Goal: Task Accomplishment & Management: Manage account settings

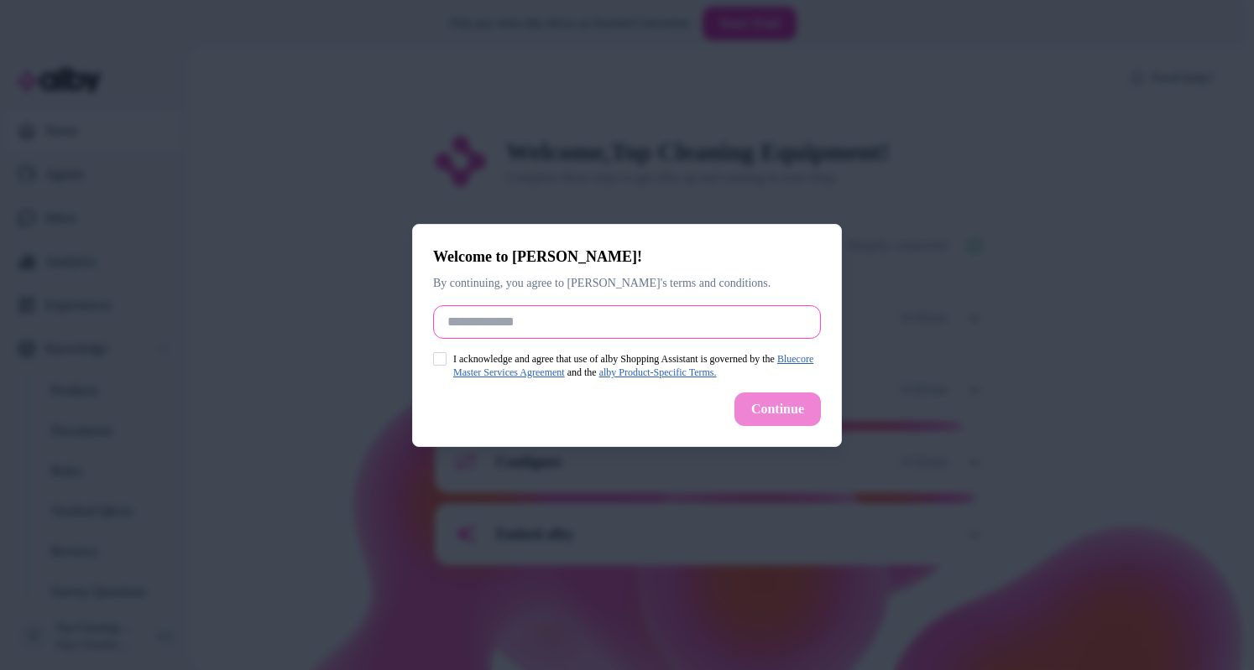
click at [451, 321] on input "Full Name" at bounding box center [627, 322] width 388 height 34
type input "*"
type input "**********"
click at [440, 352] on button "I acknowledge and agree that use of alby Shopping Assistant is governed by the …" at bounding box center [439, 358] width 13 height 13
click at [764, 404] on button "Continue" at bounding box center [777, 410] width 86 height 34
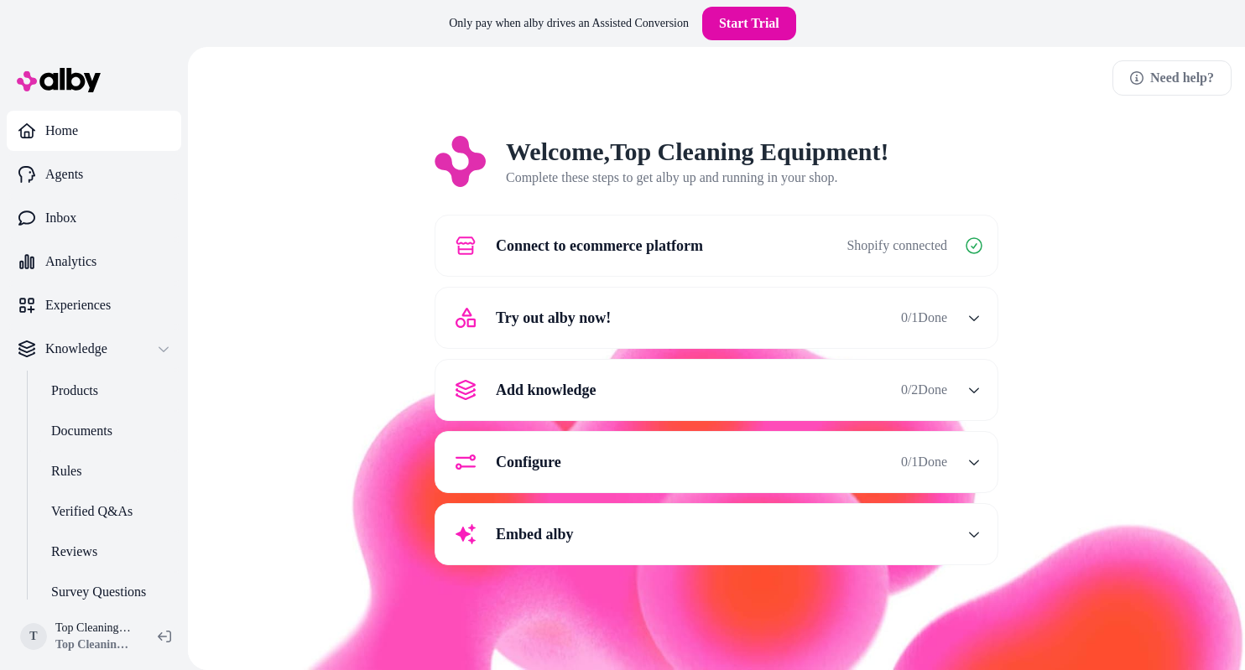
click at [627, 60] on div "Need help? Welcome, Top Cleaning Equipment ! Complete these steps to get alby u…" at bounding box center [716, 358] width 1057 height 623
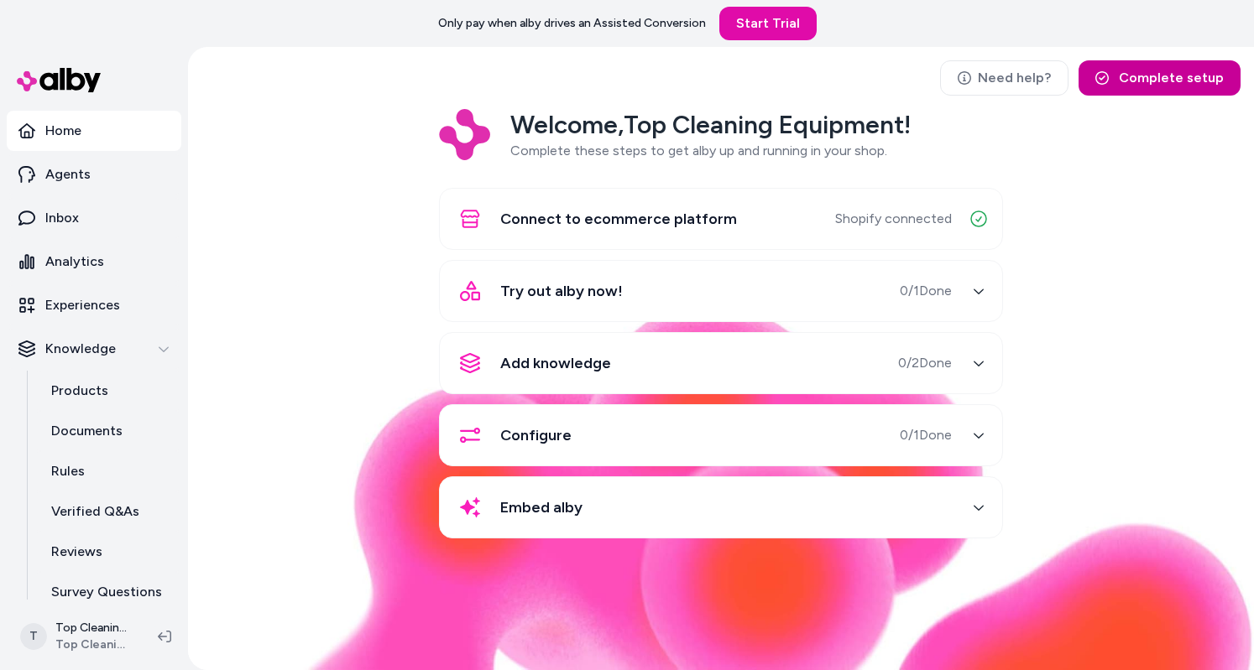
click at [1149, 80] on button "Complete setup" at bounding box center [1159, 77] width 162 height 35
click at [957, 295] on button "Try out alby now! 0 / 1 Done" at bounding box center [721, 291] width 542 height 40
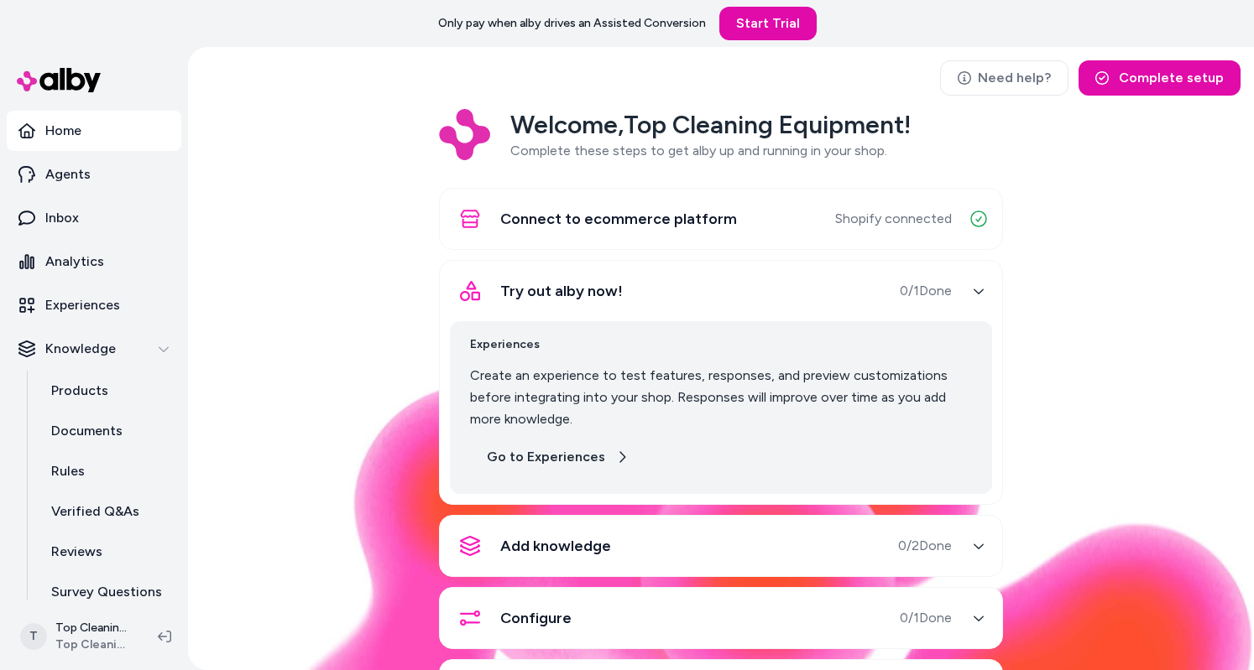
click at [566, 451] on link "Go to Experiences" at bounding box center [557, 458] width 175 height 34
click at [551, 452] on link "Go to Experiences" at bounding box center [557, 458] width 175 height 34
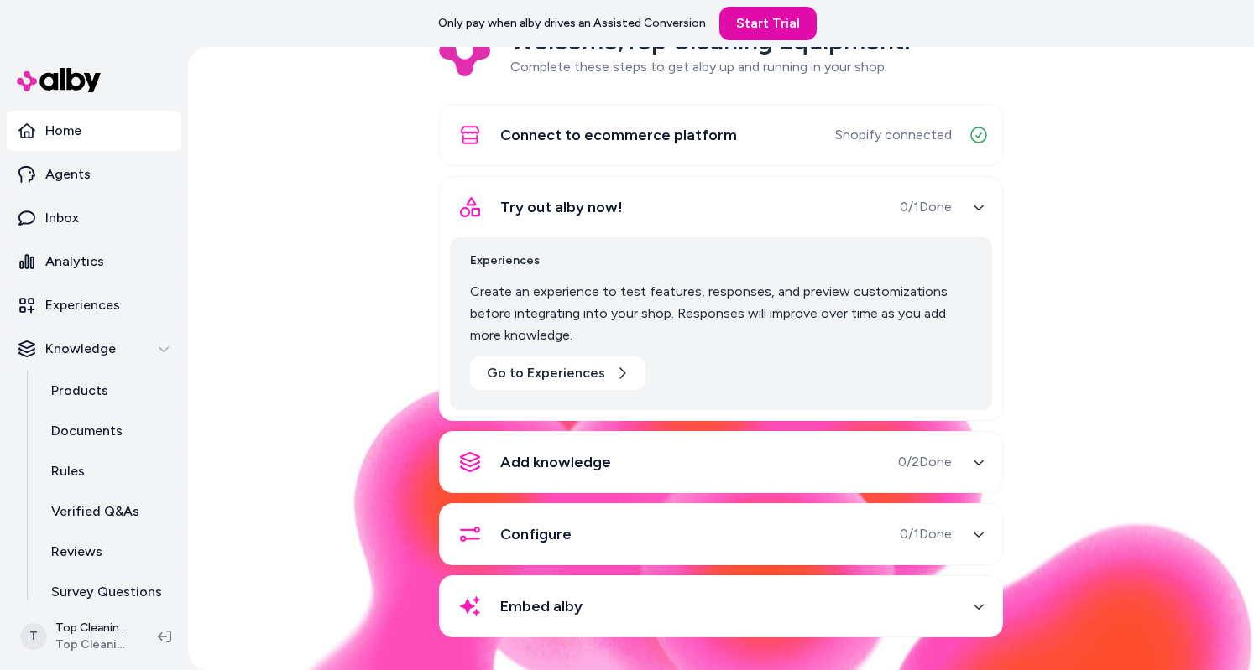
click at [596, 447] on div "Connect to ecommerce platform Shopify connected Try out alby now! 0 / 1 Done Ex…" at bounding box center [721, 371] width 564 height 534
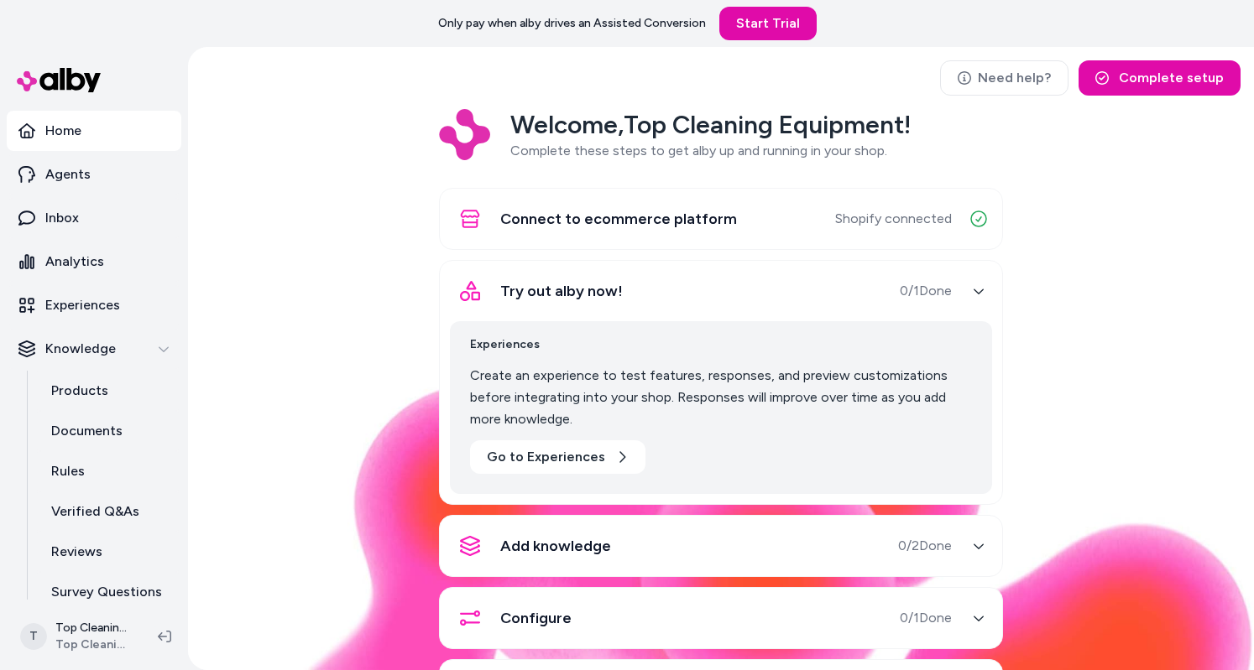
click at [983, 459] on div "Experiences Create an experience to test features, responses, and preview custo…" at bounding box center [721, 407] width 542 height 173
click at [977, 459] on div "Experiences Create an experience to test features, responses, and preview custo…" at bounding box center [721, 407] width 542 height 173
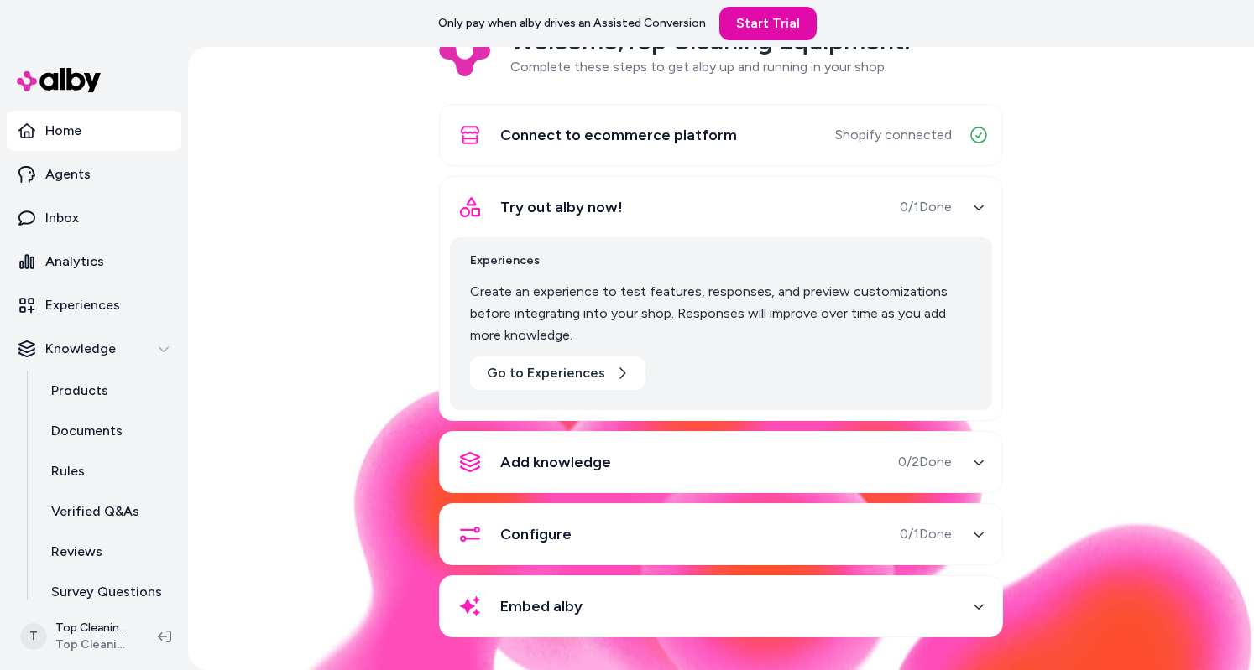
click at [974, 472] on div "button" at bounding box center [978, 462] width 27 height 27
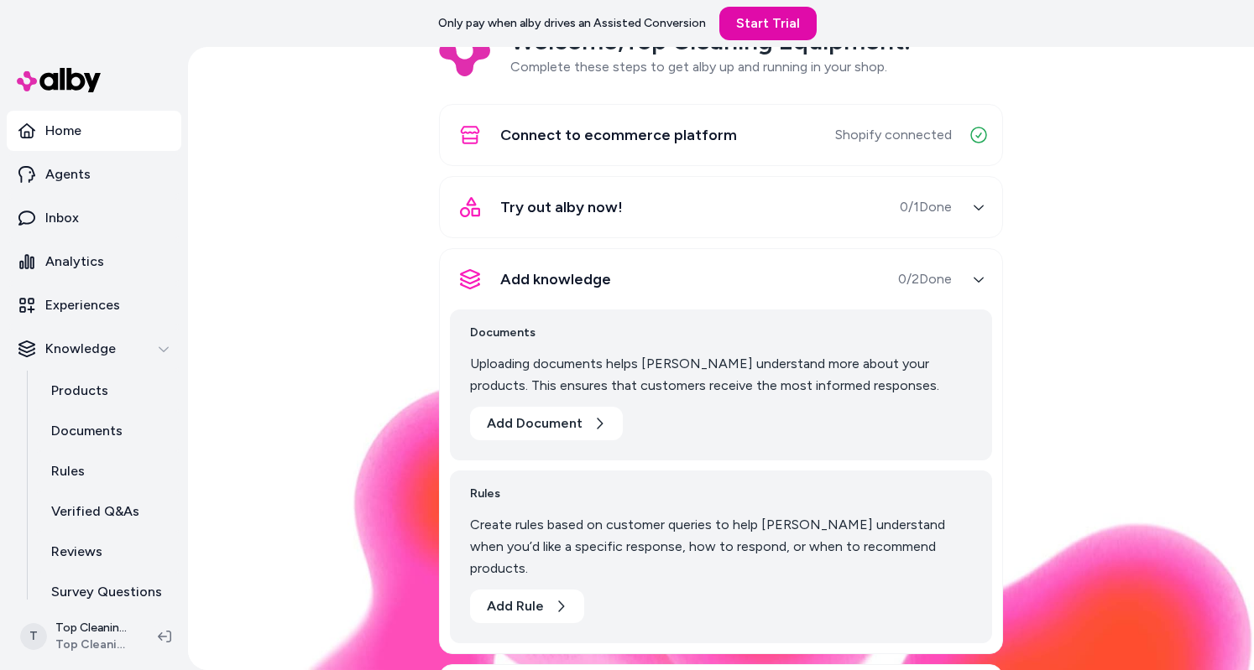
scroll to position [223, 0]
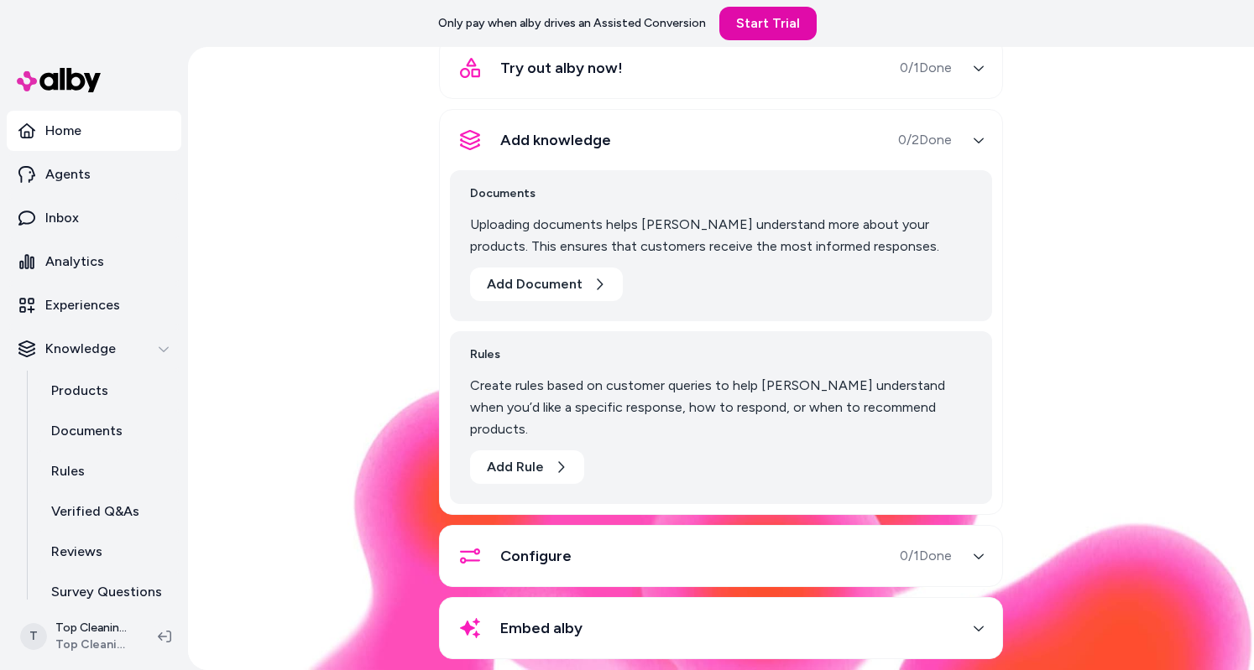
click at [614, 536] on div "Configure 0 / 1 Done" at bounding box center [701, 556] width 502 height 40
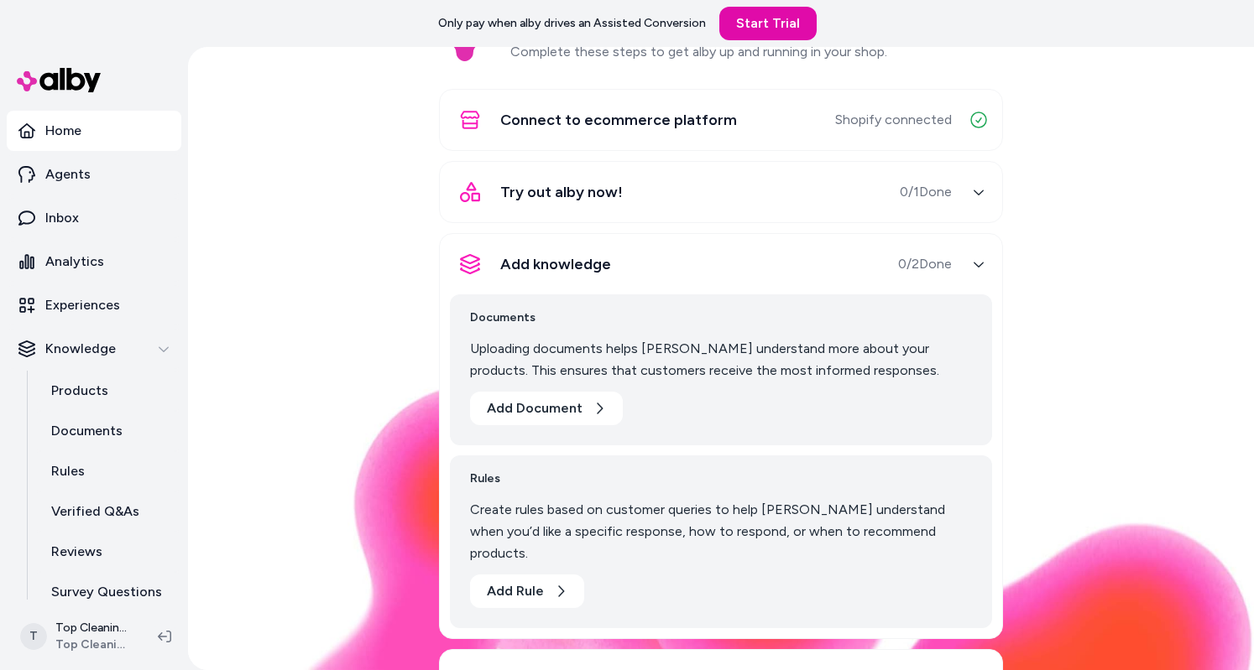
scroll to position [62, 0]
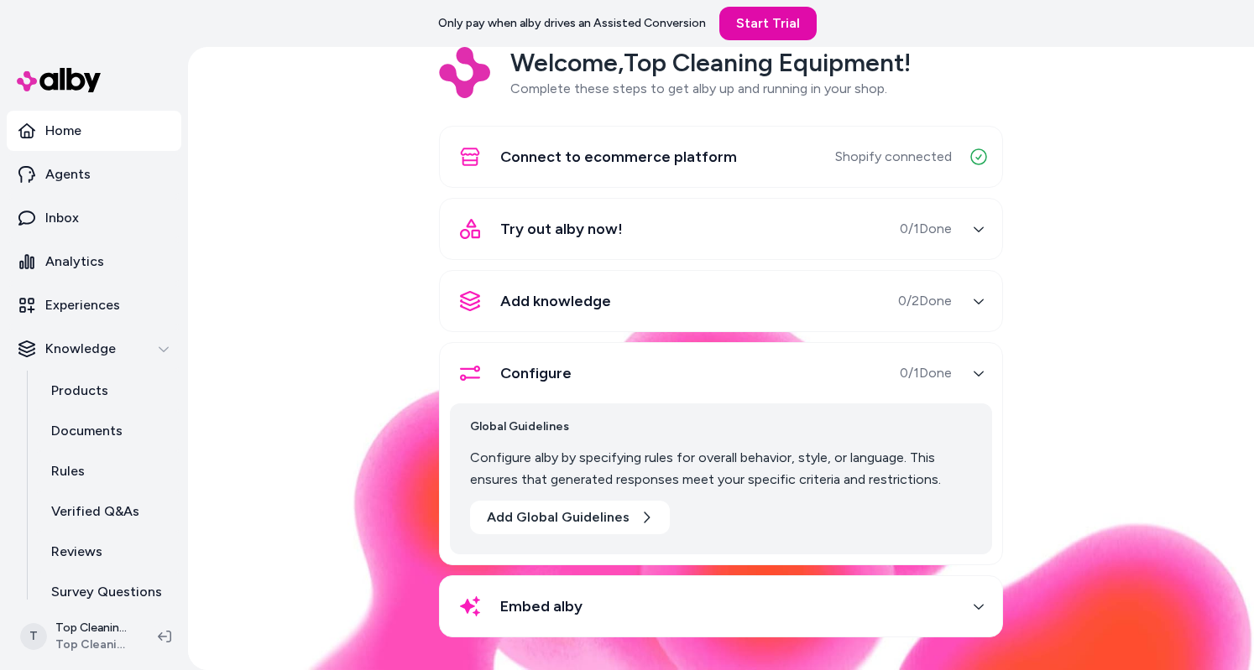
click at [950, 602] on button "Embed alby" at bounding box center [721, 607] width 542 height 40
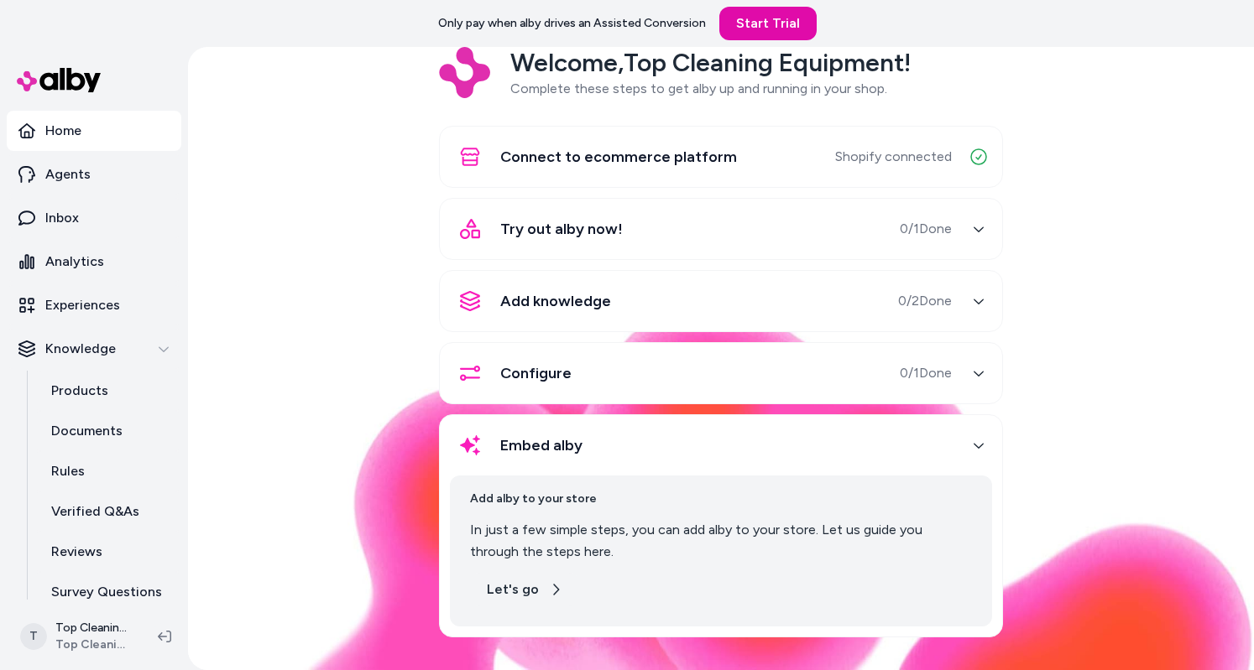
click at [526, 590] on button "Let's go" at bounding box center [524, 590] width 109 height 34
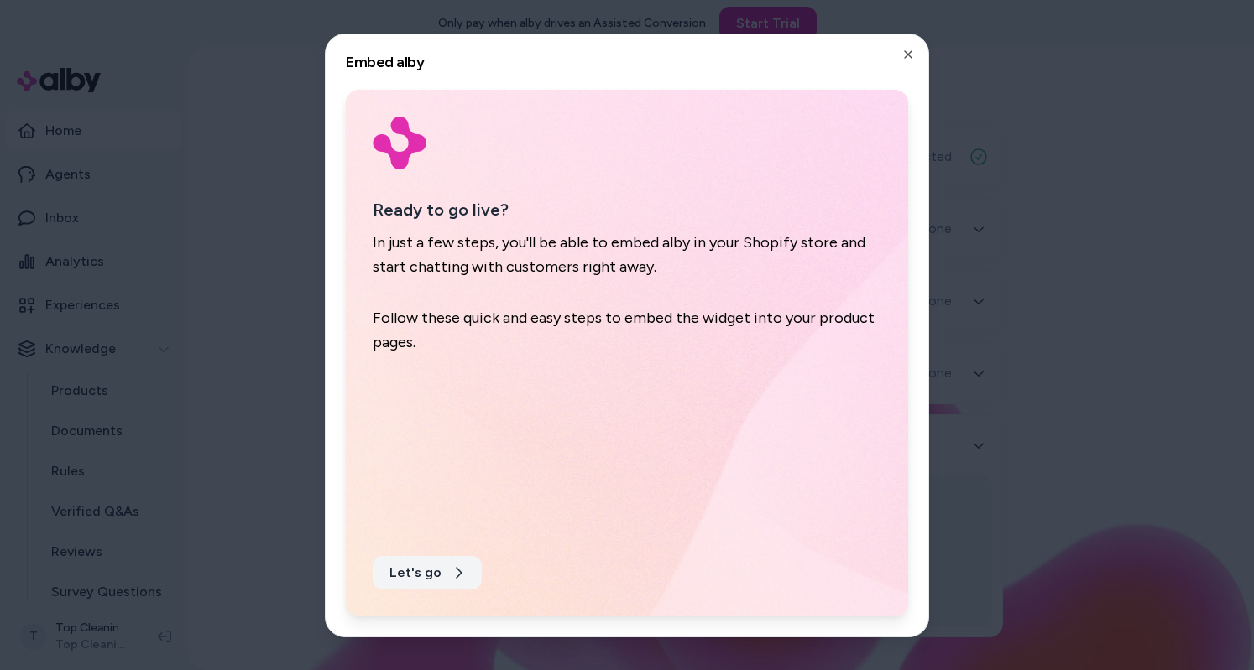
click at [418, 574] on button "Let's go" at bounding box center [427, 573] width 109 height 34
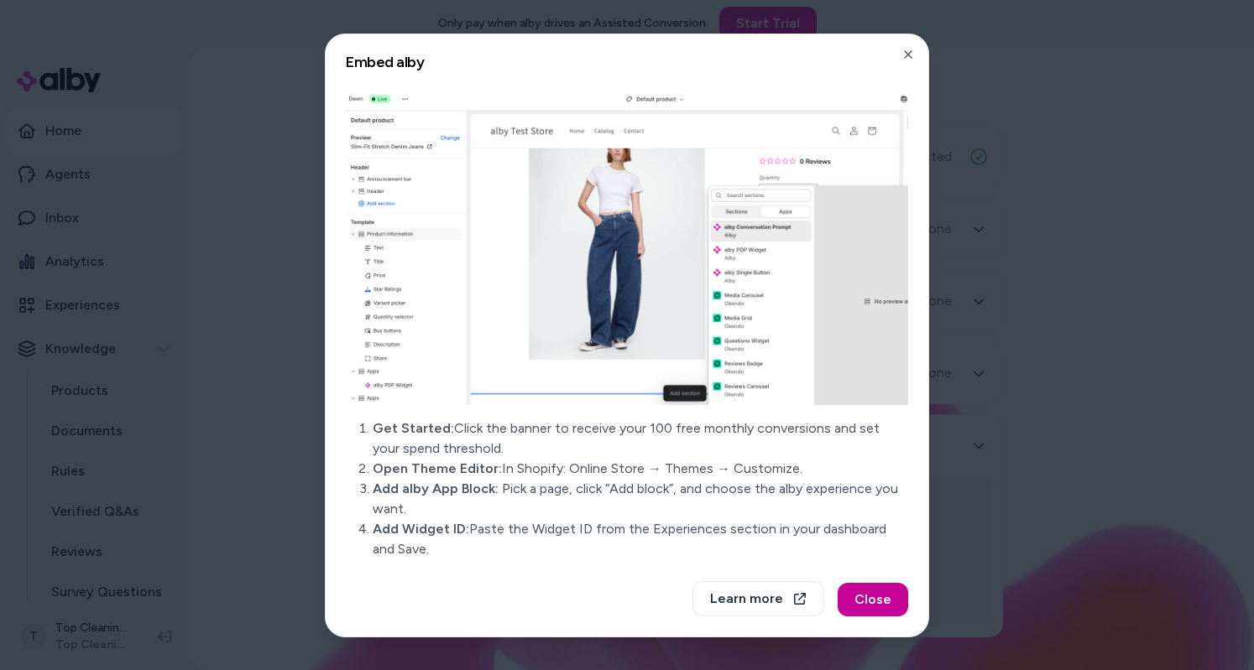
click at [885, 598] on button "Close" at bounding box center [872, 600] width 70 height 34
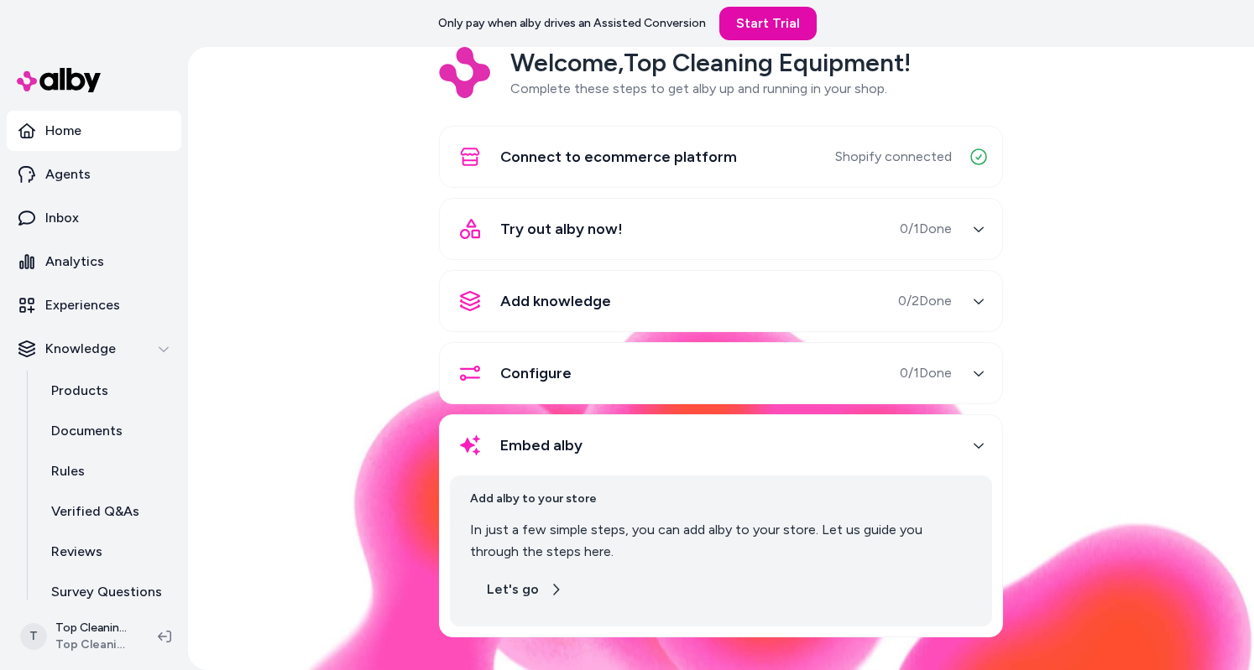
click at [531, 598] on button "Let's go" at bounding box center [524, 590] width 109 height 34
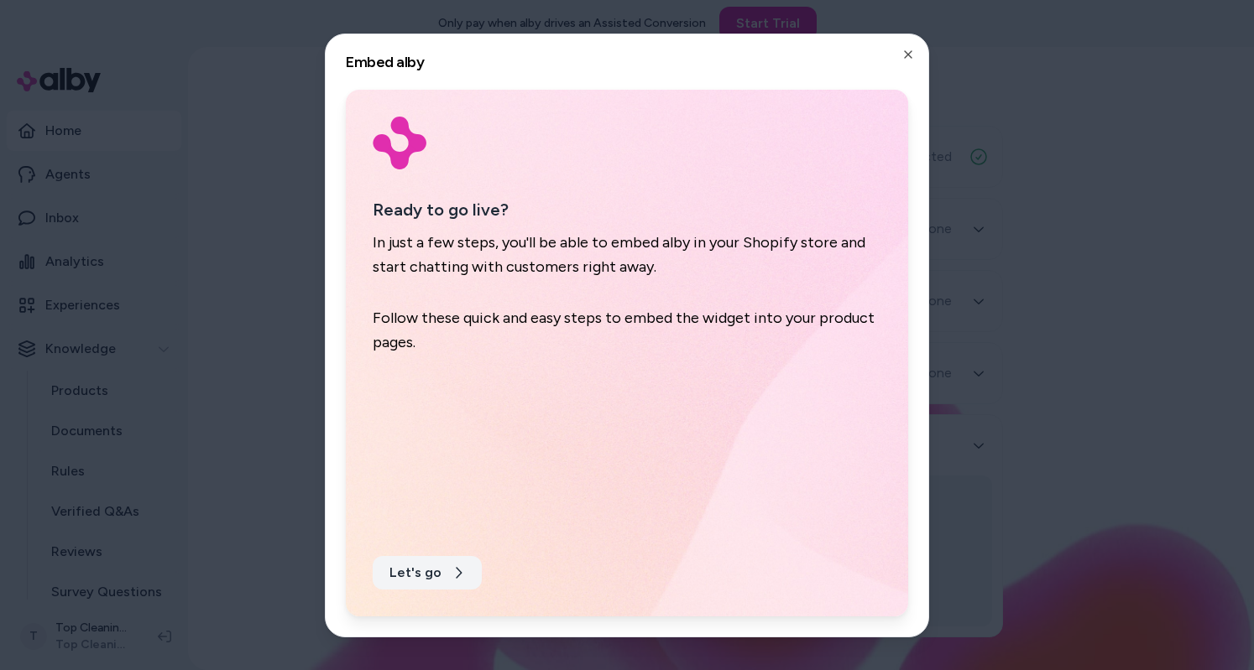
click at [405, 583] on button "Let's go" at bounding box center [427, 573] width 109 height 34
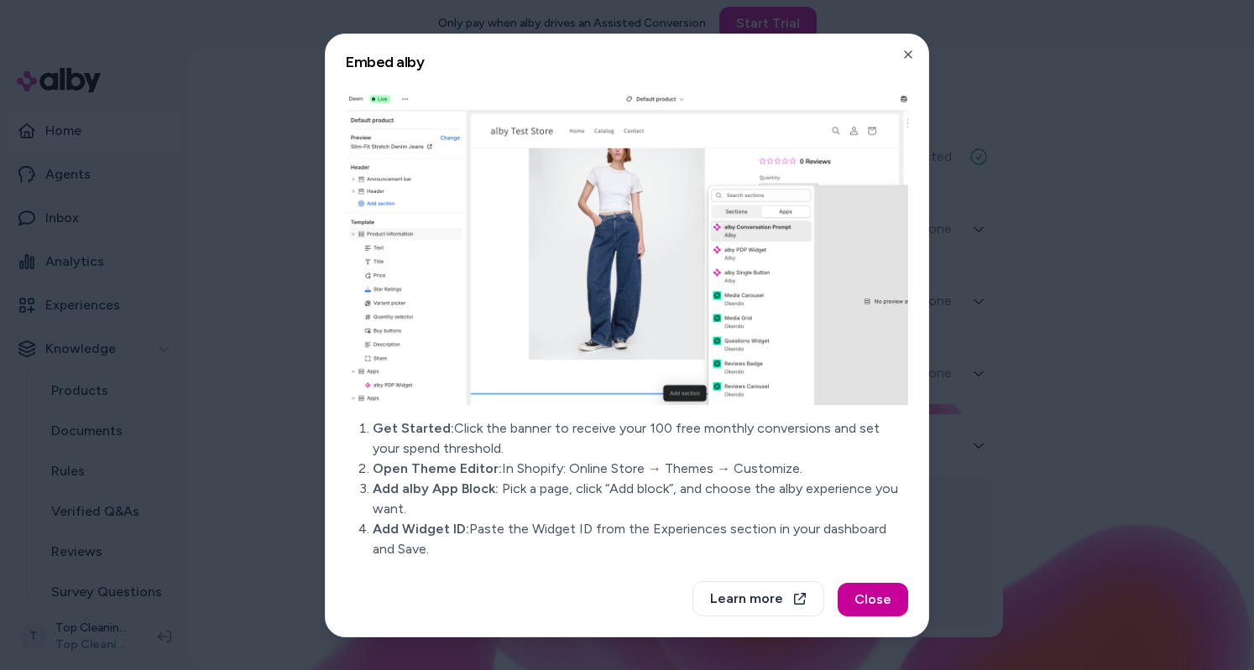
click at [870, 602] on button "Close" at bounding box center [872, 600] width 70 height 34
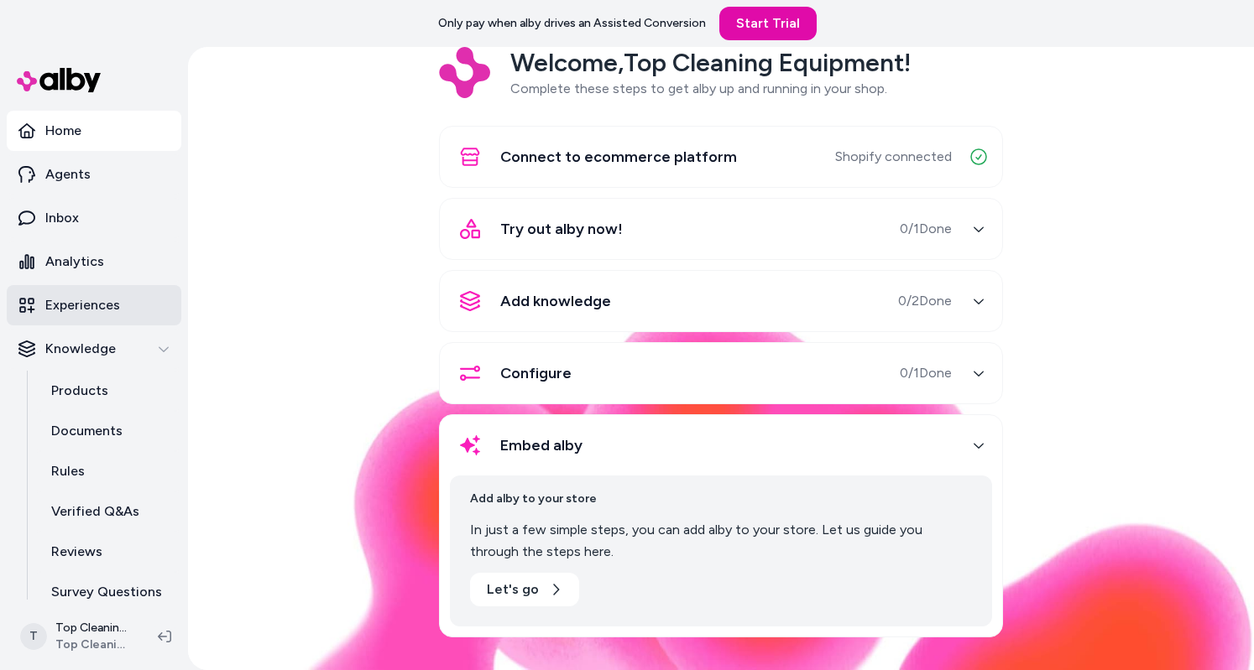
click at [85, 300] on p "Experiences" at bounding box center [82, 305] width 75 height 20
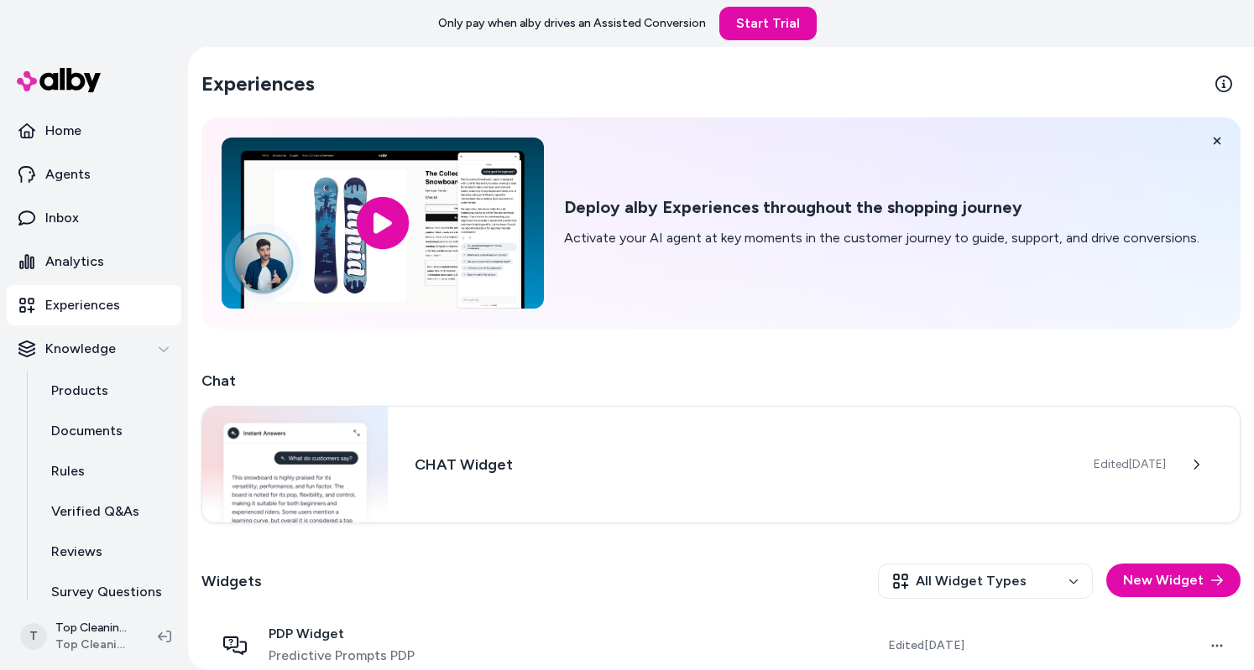
scroll to position [89, 0]
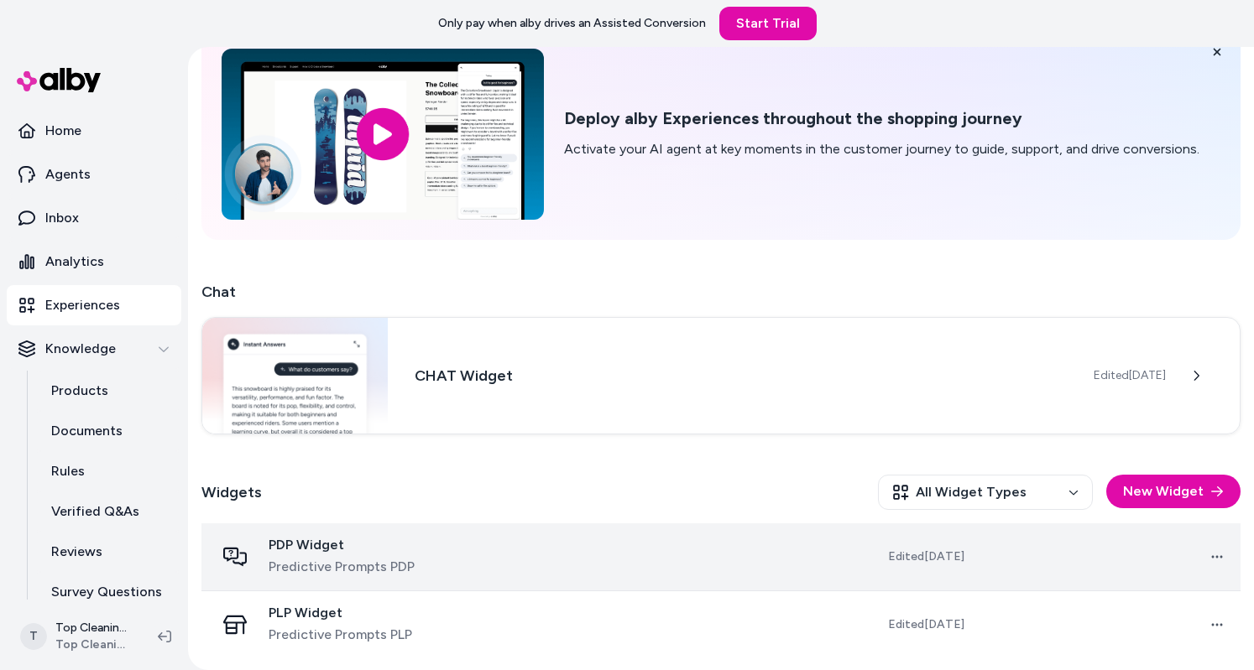
click at [515, 563] on td at bounding box center [631, 558] width 263 height 68
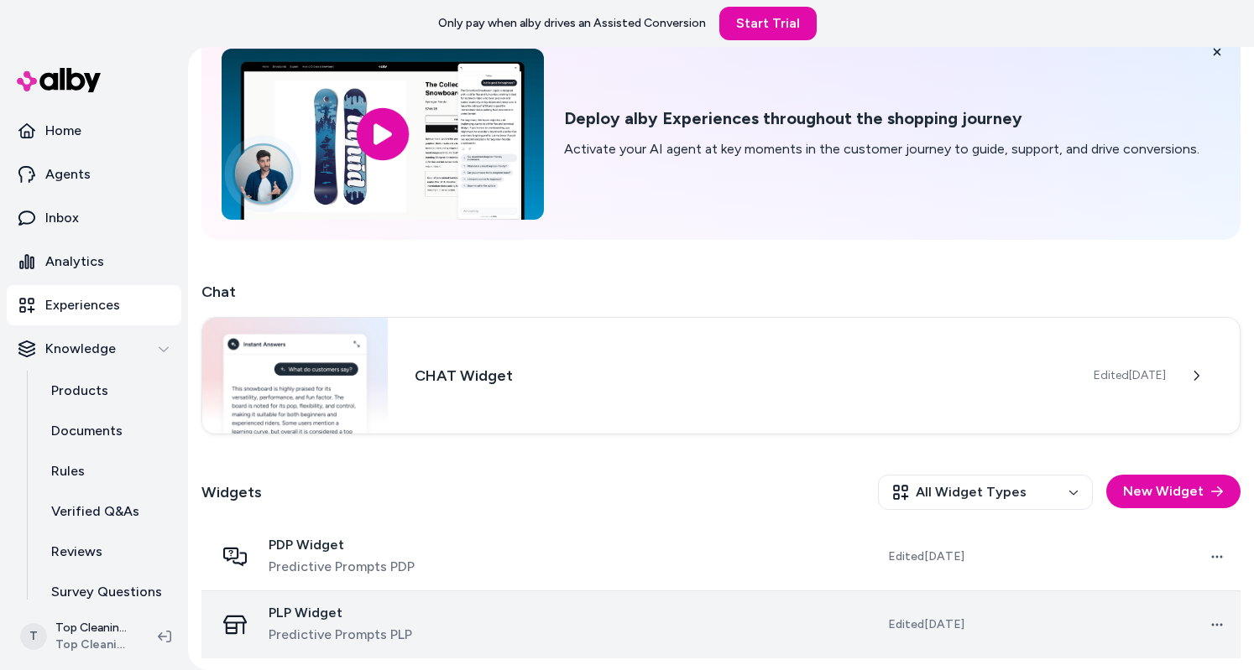
click at [797, 611] on td "Edited [DATE]" at bounding box center [870, 625] width 215 height 68
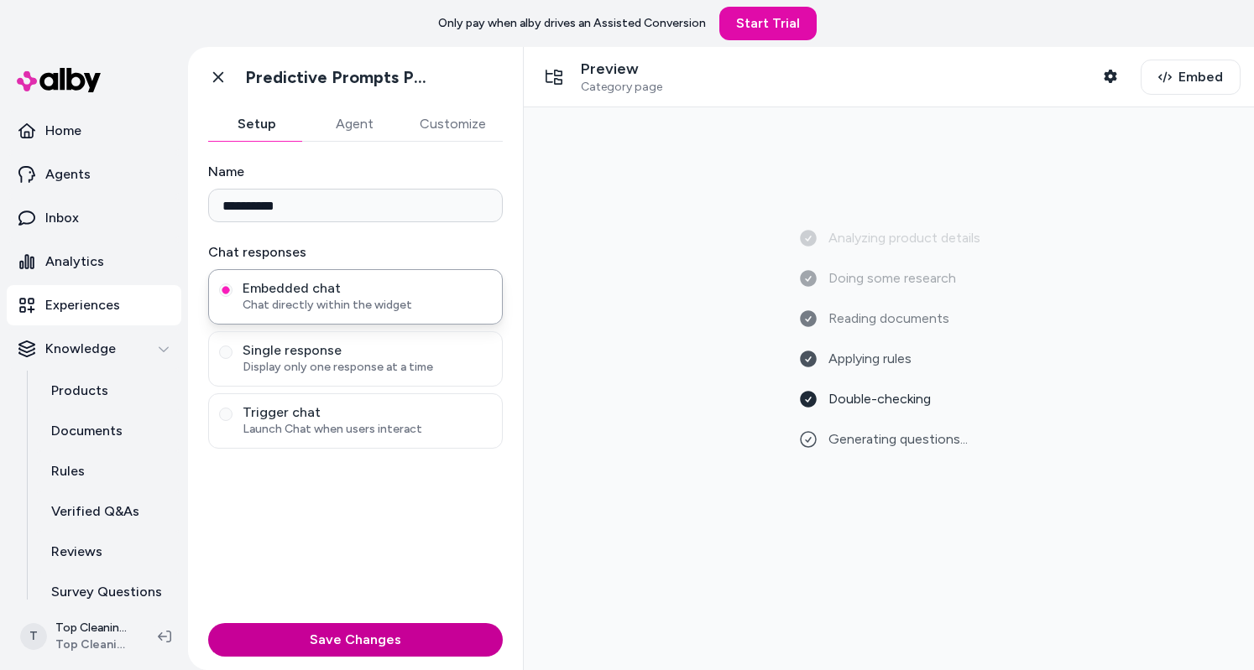
click at [337, 640] on button "Save Changes" at bounding box center [355, 640] width 295 height 34
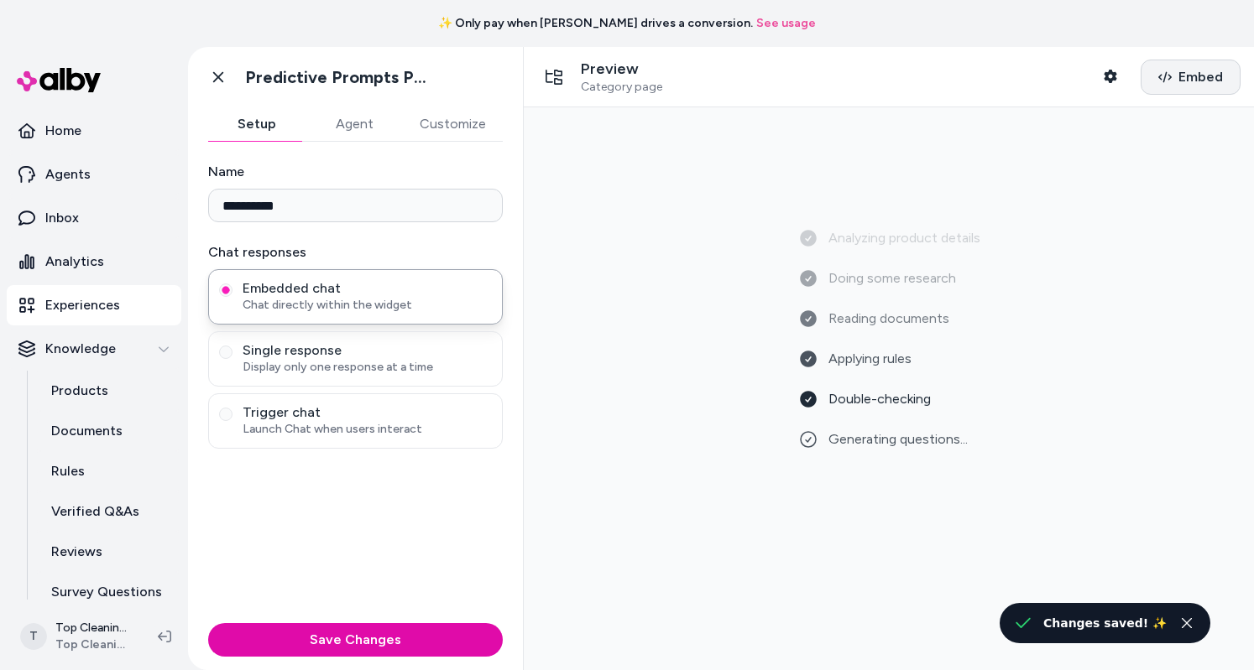
click at [1178, 80] on span "Embed" at bounding box center [1200, 77] width 44 height 20
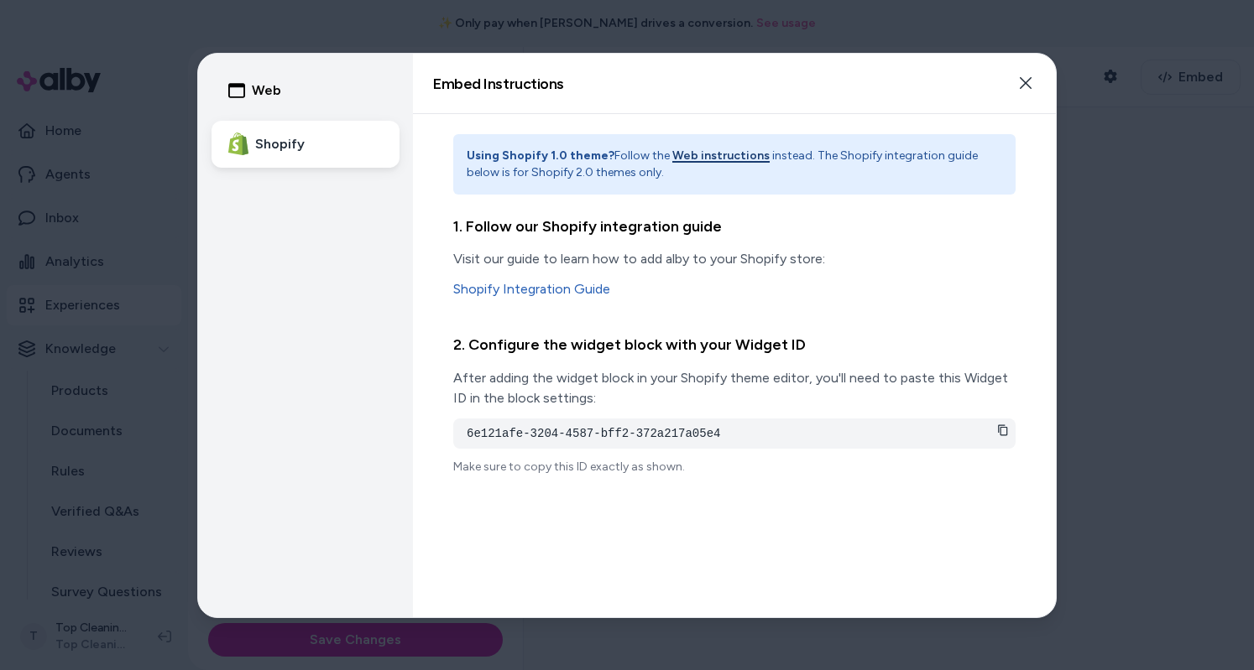
click at [997, 430] on icon at bounding box center [1003, 431] width 12 height 12
click at [1015, 432] on div "6e121afe-3204-4587-bff2-372a217a05e4" at bounding box center [734, 433] width 562 height 30
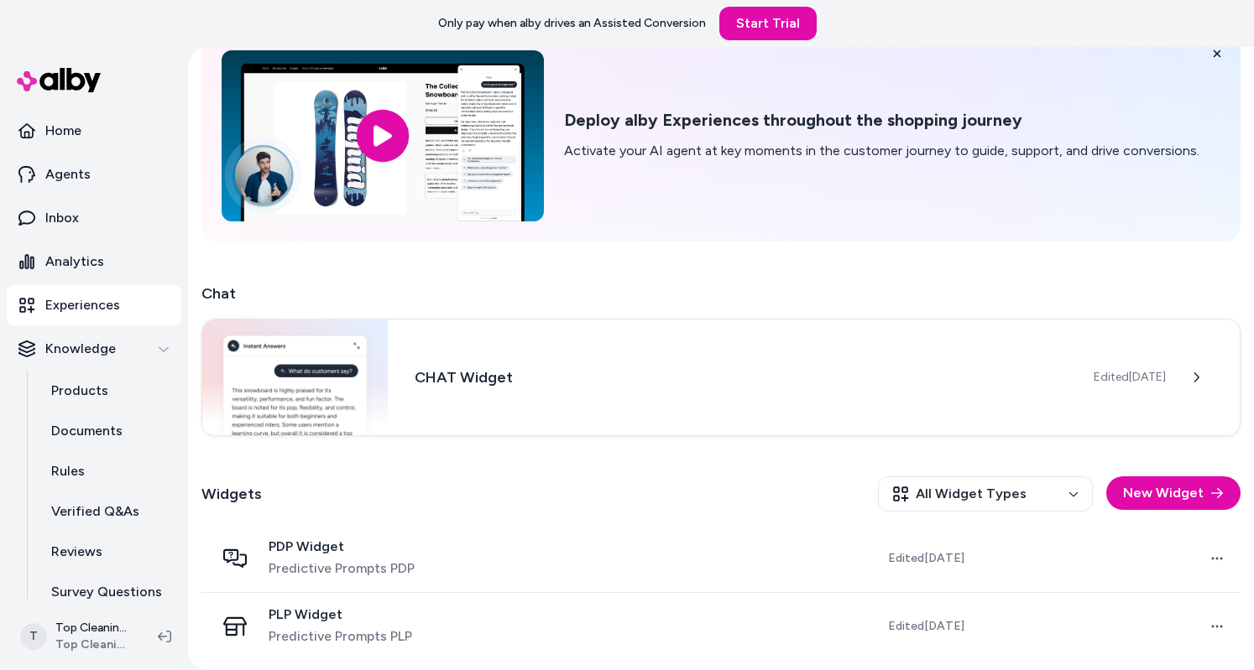
scroll to position [89, 0]
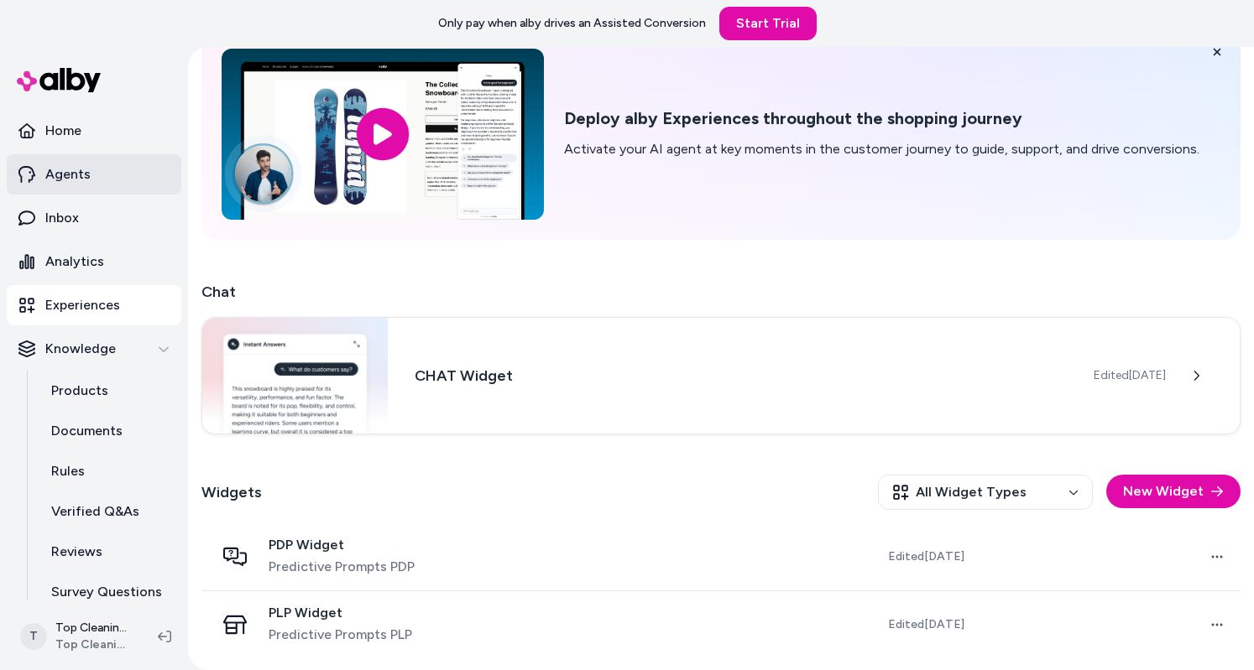
click at [117, 190] on link "Agents" at bounding box center [94, 174] width 175 height 40
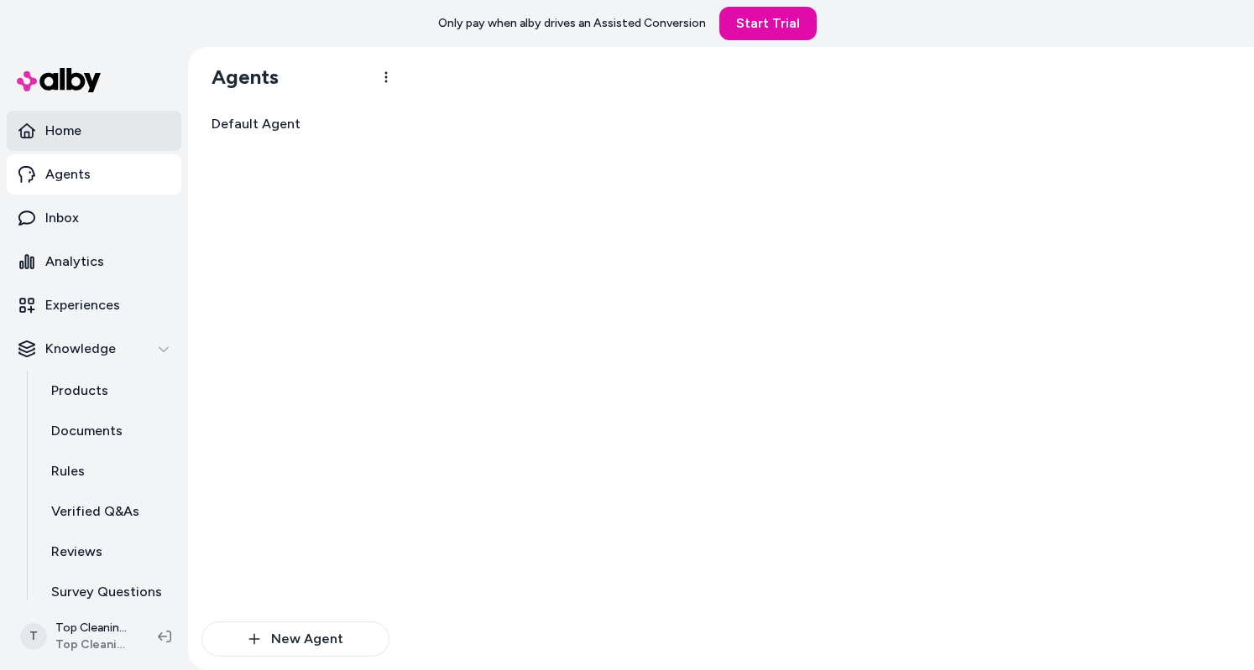
click at [87, 122] on link "Home" at bounding box center [94, 131] width 175 height 40
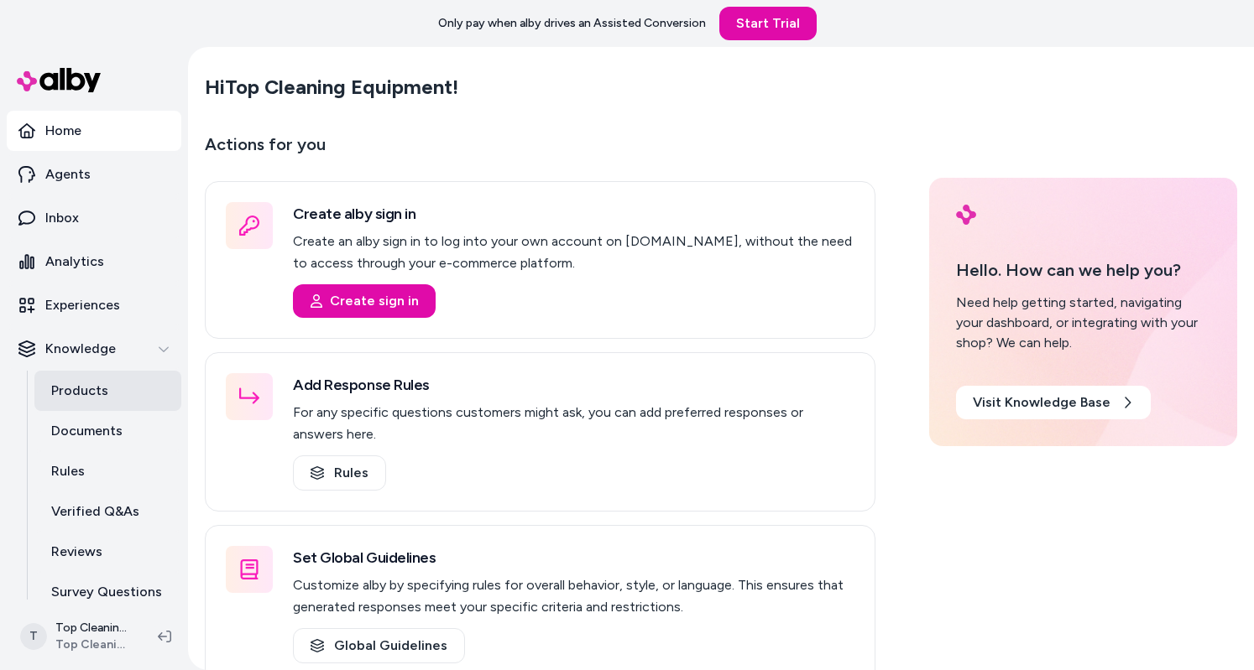
click at [104, 387] on p "Products" at bounding box center [79, 391] width 57 height 20
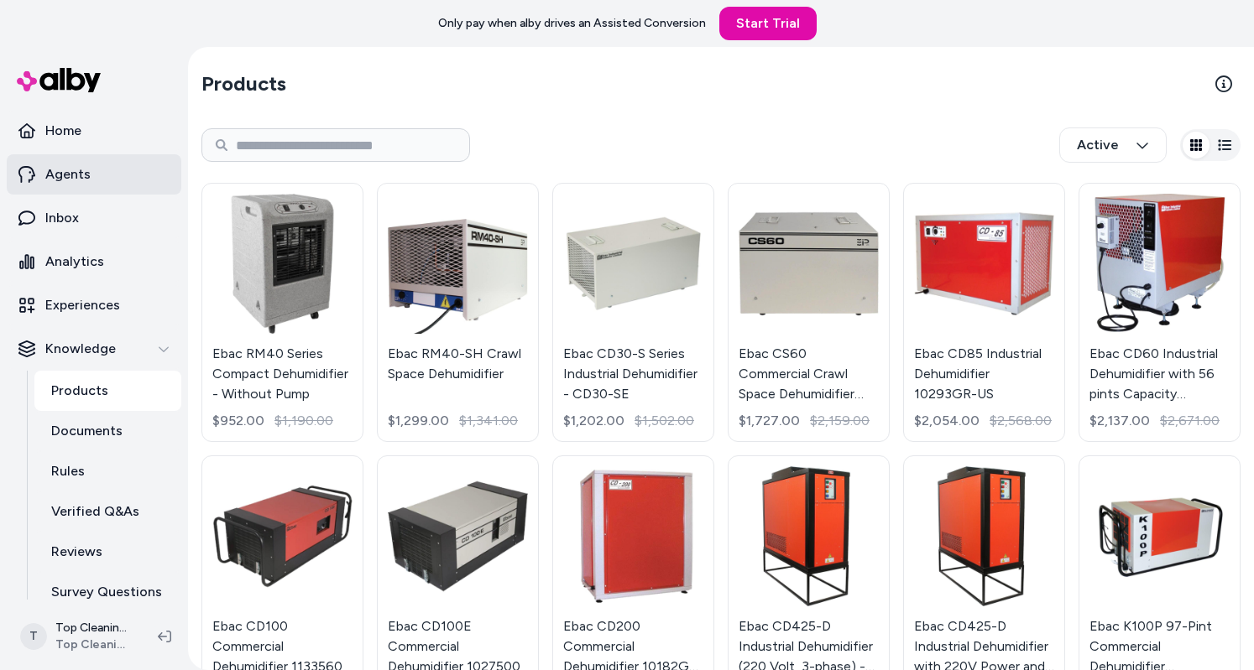
click at [87, 178] on p "Agents" at bounding box center [67, 174] width 45 height 20
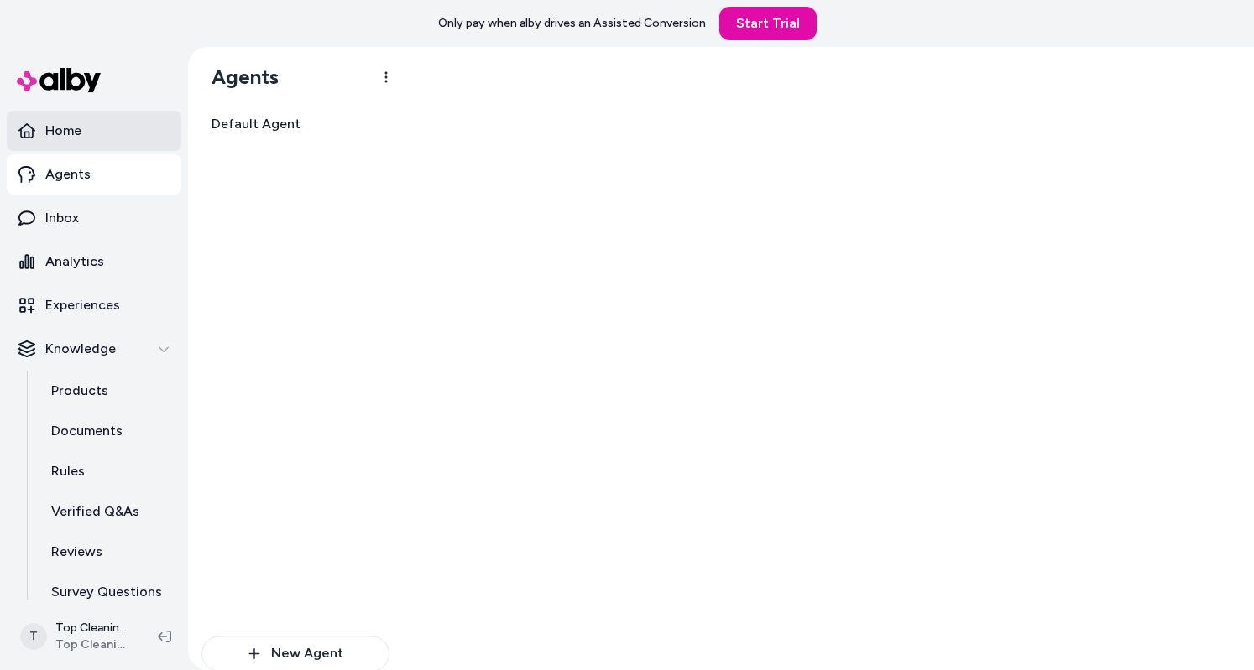
click at [80, 141] on link "Home" at bounding box center [94, 131] width 175 height 40
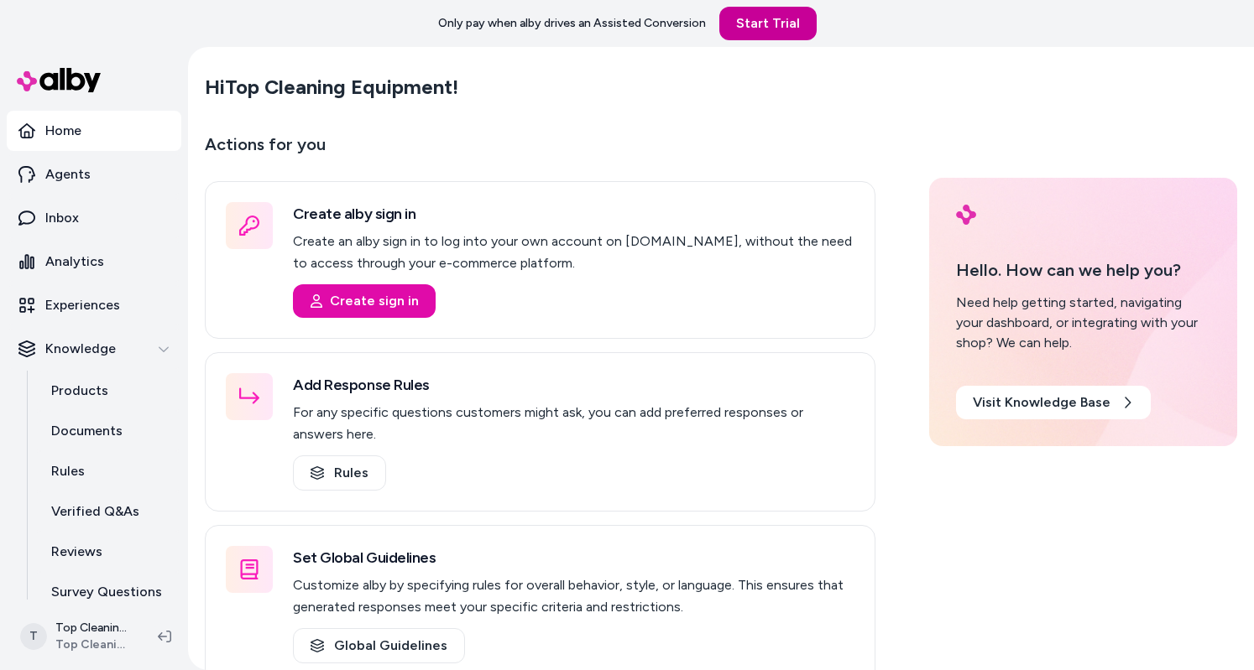
click at [774, 21] on link "Start Trial" at bounding box center [767, 24] width 97 height 34
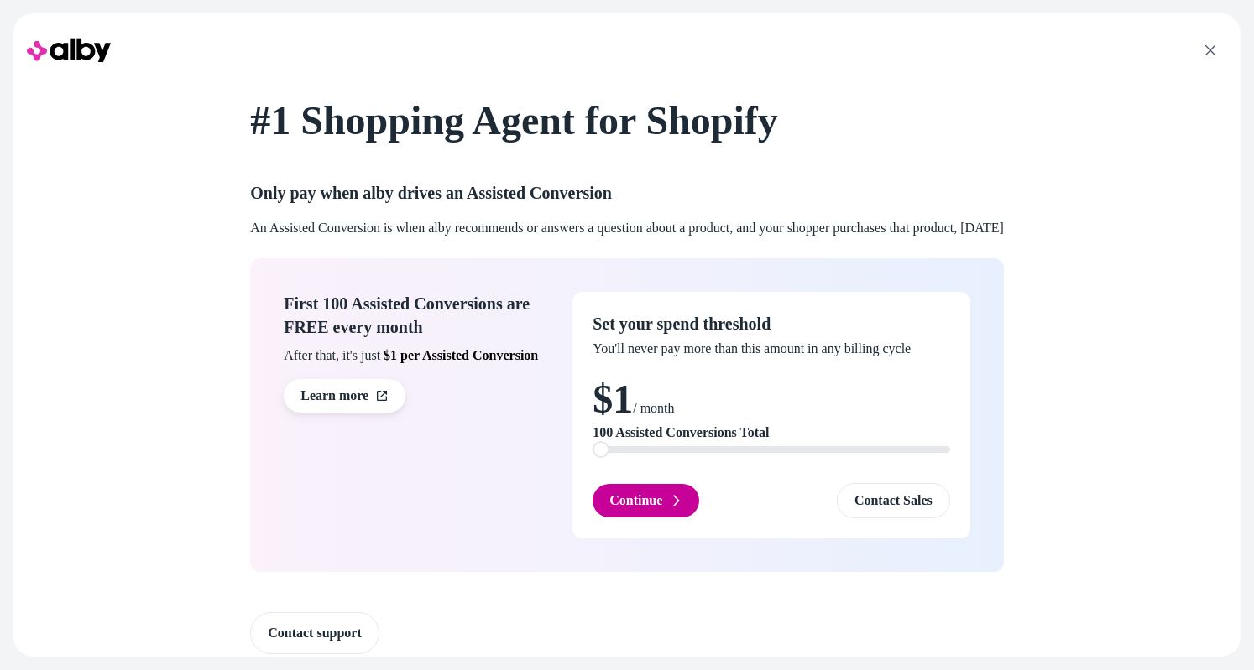
click at [639, 509] on button "Continue" at bounding box center [645, 501] width 107 height 34
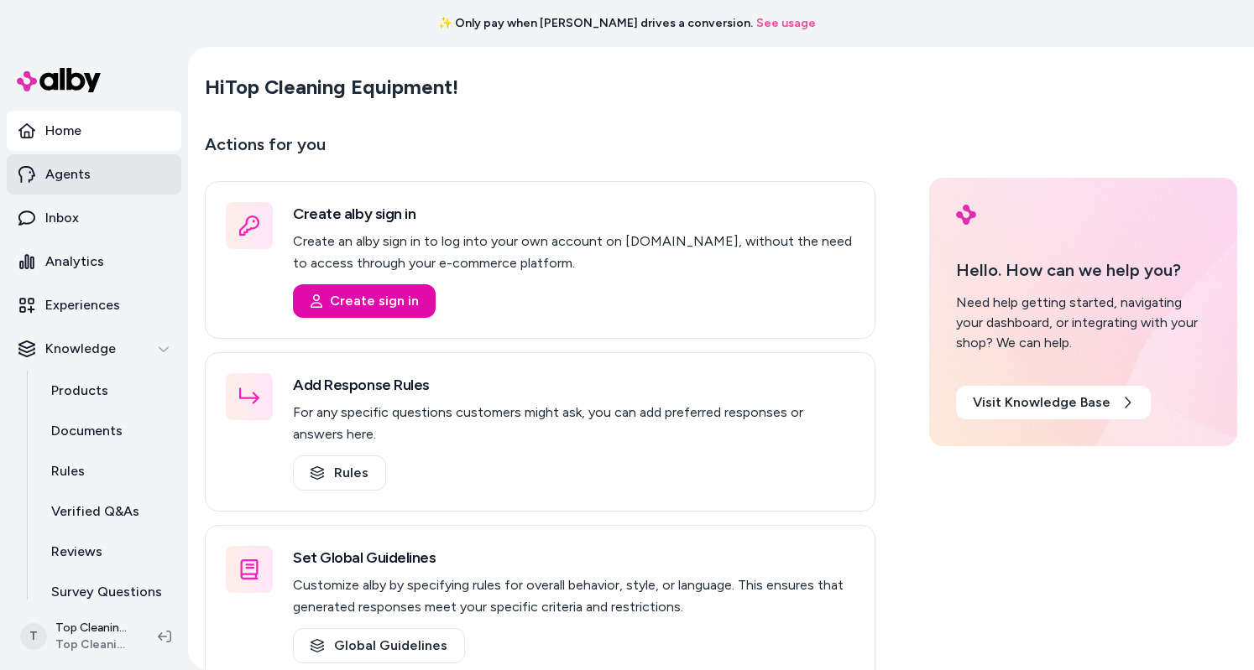
click at [65, 175] on p "Agents" at bounding box center [67, 174] width 45 height 20
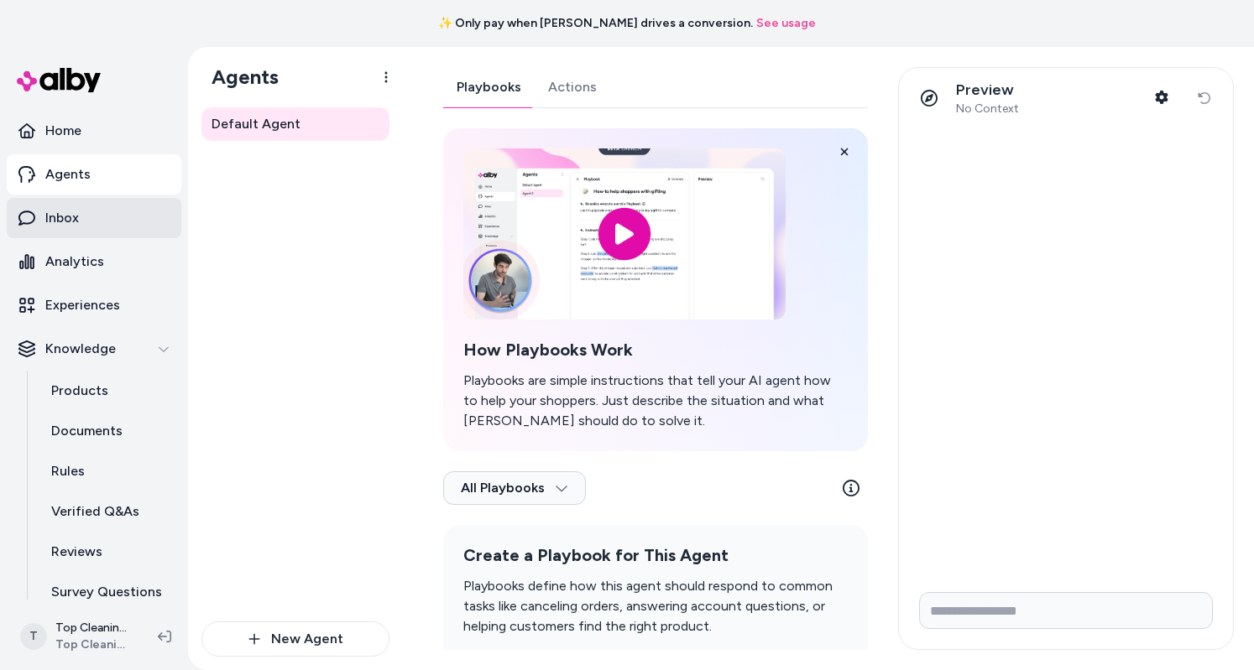
click at [114, 227] on link "Inbox" at bounding box center [94, 218] width 175 height 40
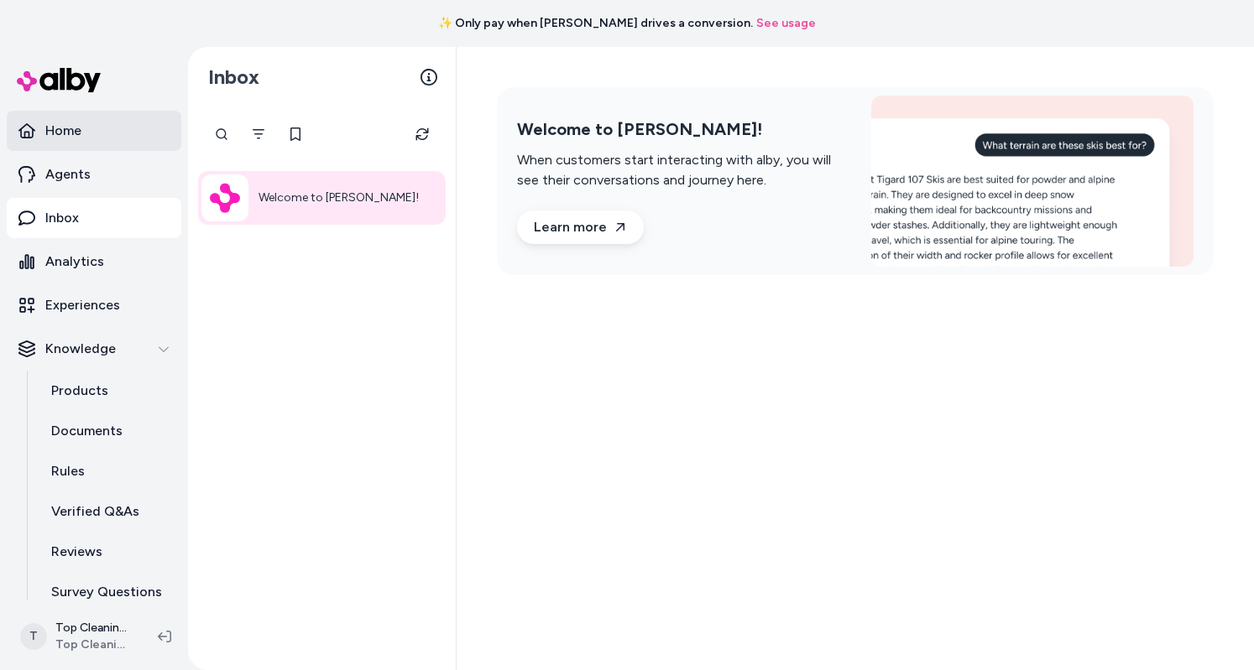
click at [132, 117] on link "Home" at bounding box center [94, 131] width 175 height 40
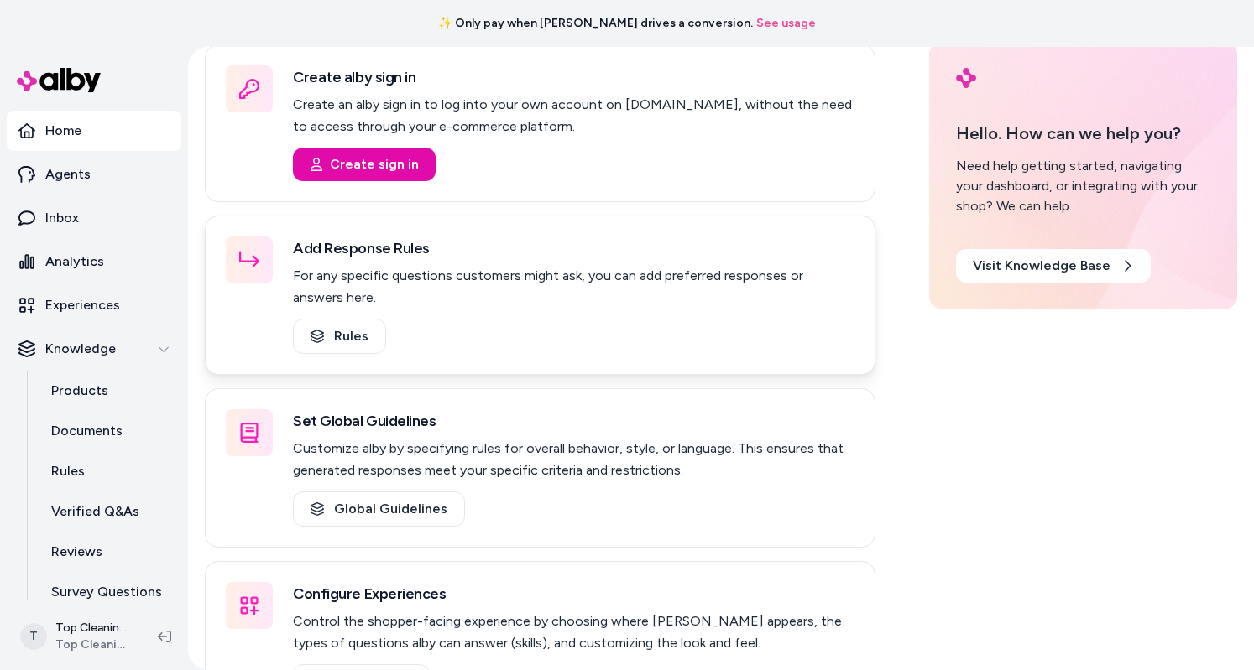
scroll to position [200, 0]
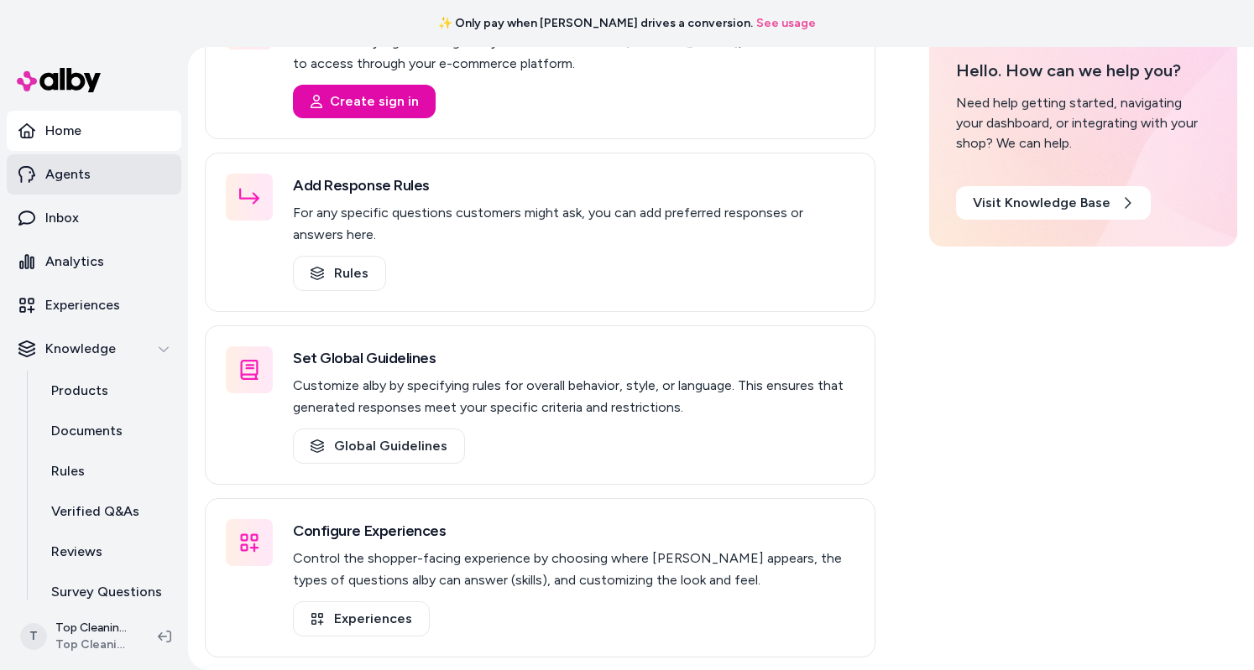
click at [100, 166] on link "Agents" at bounding box center [94, 174] width 175 height 40
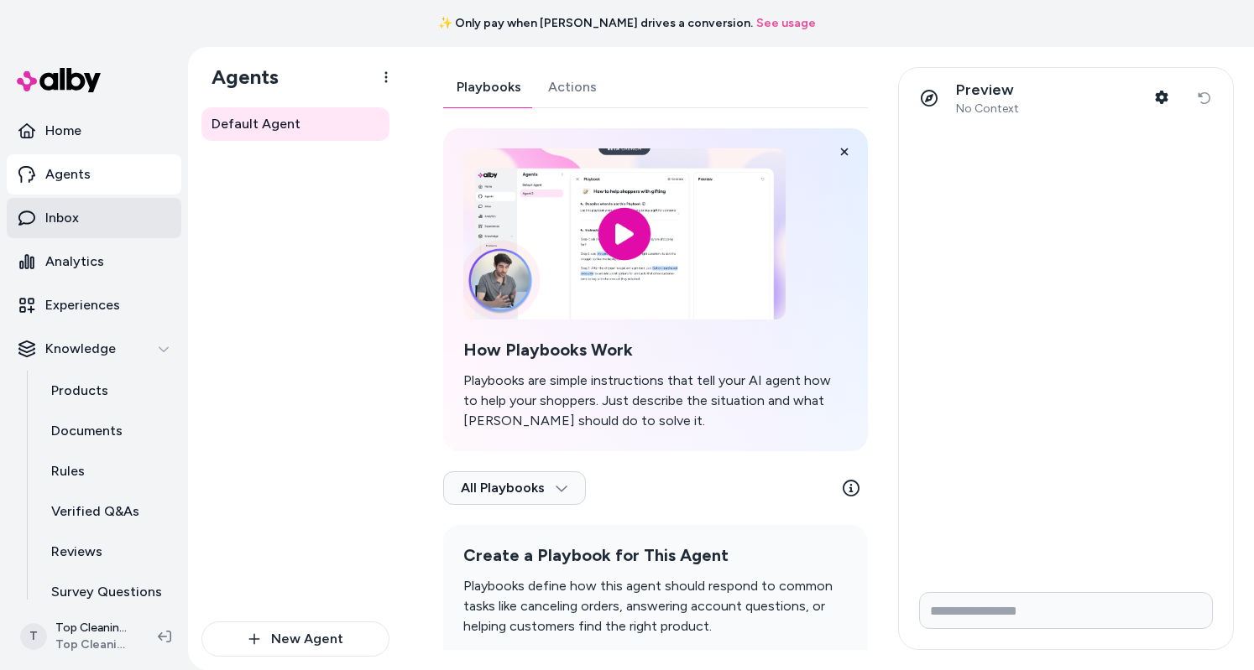
click at [65, 201] on link "Inbox" at bounding box center [94, 218] width 175 height 40
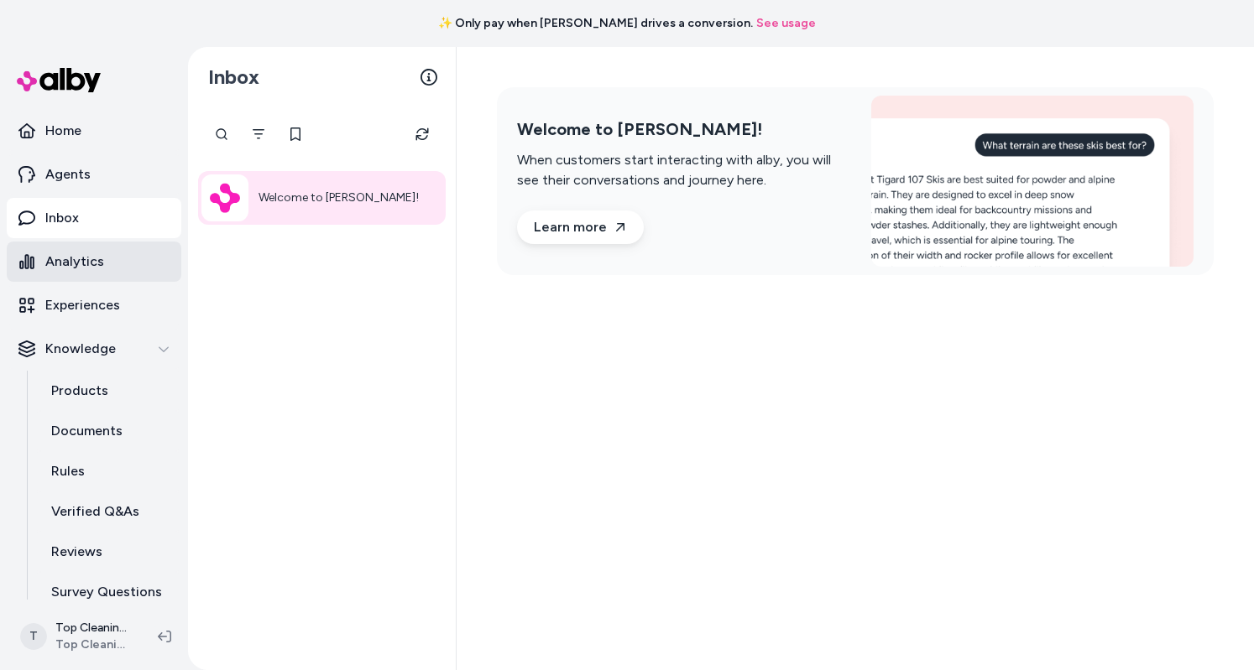
click at [76, 246] on link "Analytics" at bounding box center [94, 262] width 175 height 40
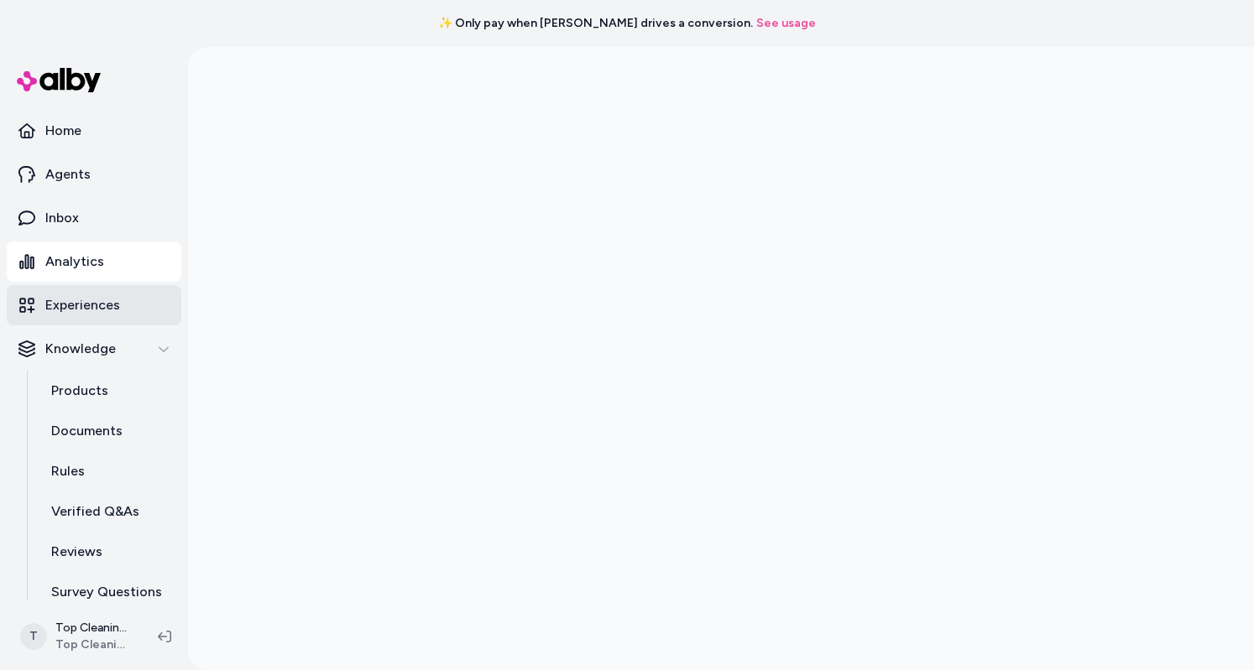
click at [62, 310] on p "Experiences" at bounding box center [82, 305] width 75 height 20
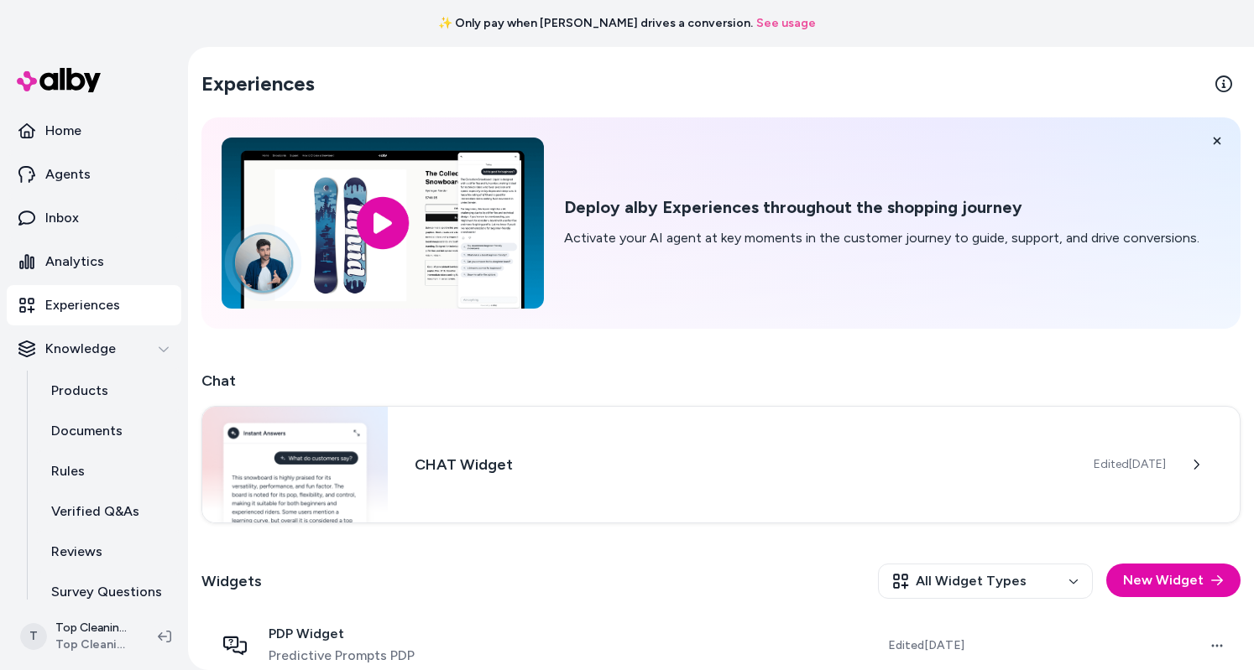
scroll to position [89, 0]
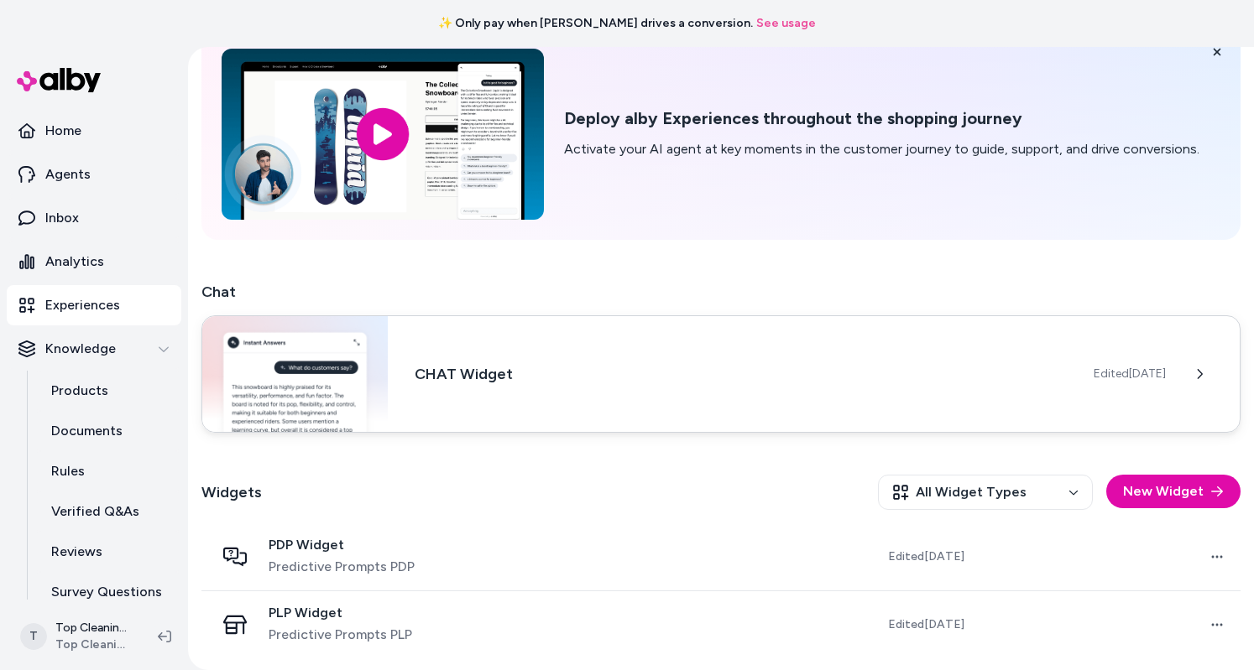
click at [639, 402] on div "CHAT Widget Edited Oct 2, 2025" at bounding box center [720, 374] width 1039 height 117
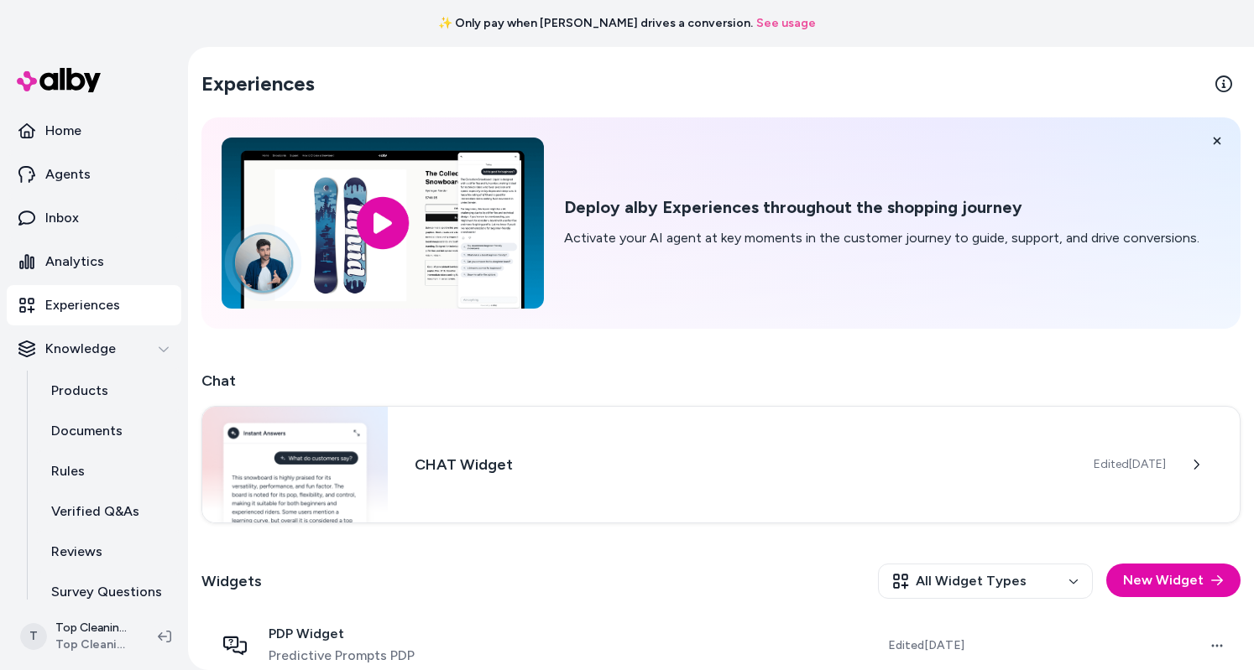
scroll to position [89, 0]
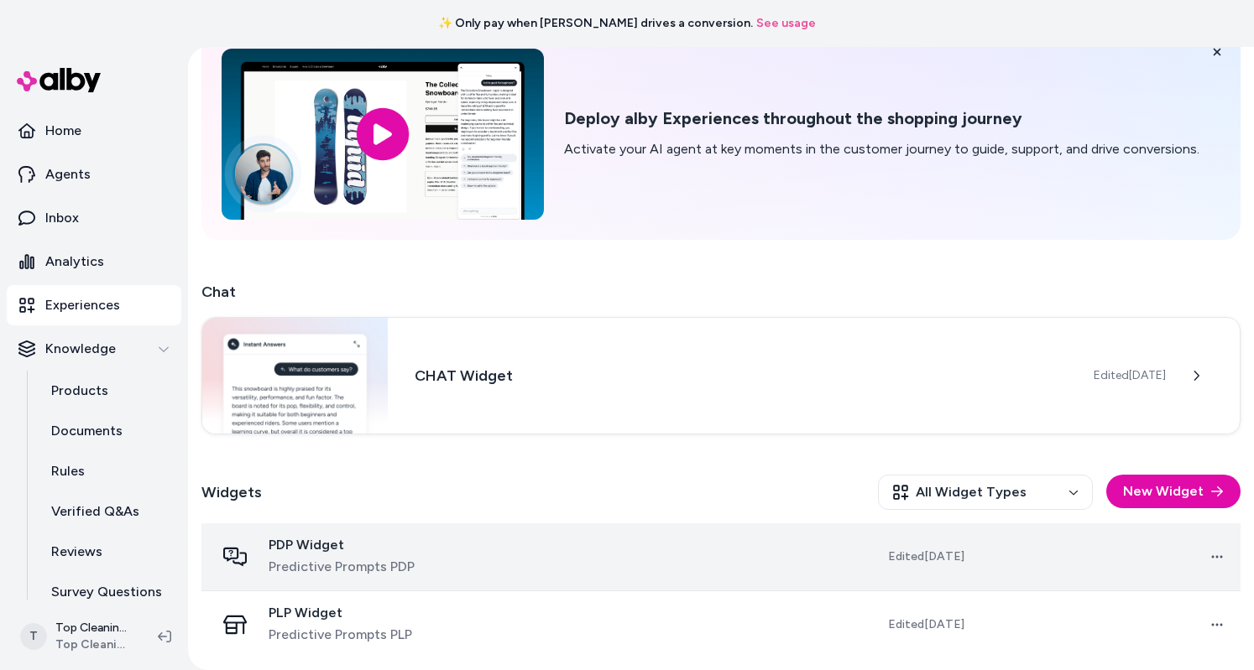
click at [932, 568] on td "Edited [DATE]" at bounding box center [870, 558] width 215 height 68
click at [608, 542] on td at bounding box center [631, 558] width 263 height 68
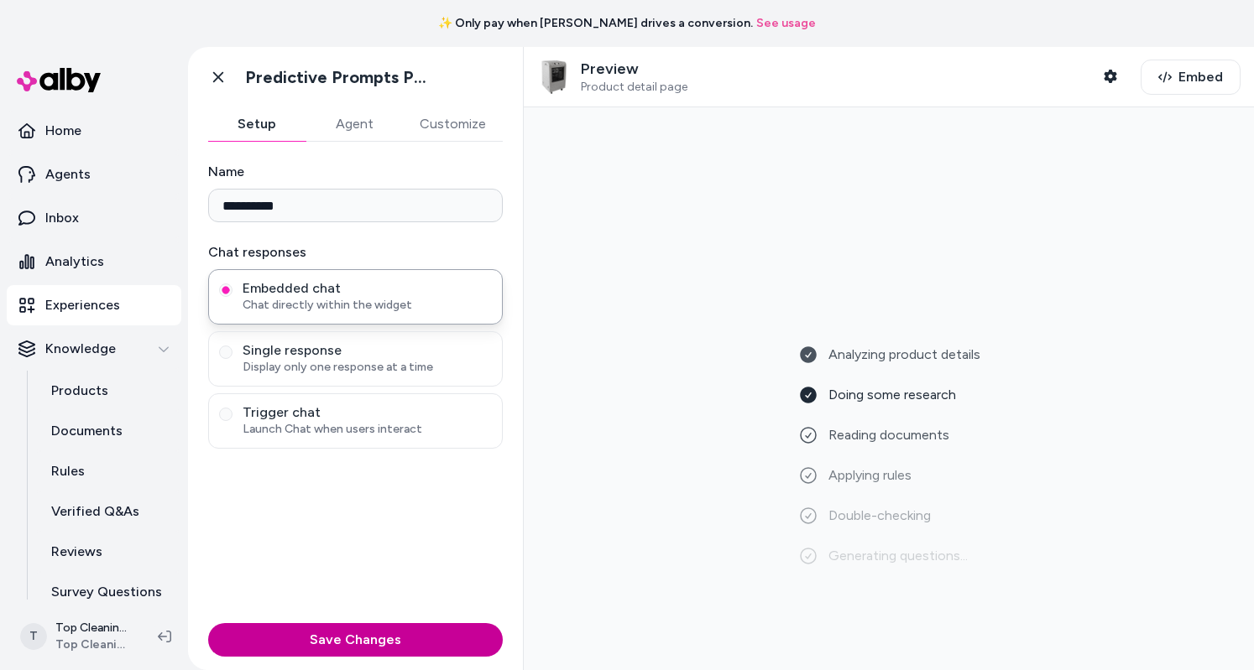
click at [408, 626] on button "Save Changes" at bounding box center [355, 640] width 295 height 34
